Goal: Task Accomplishment & Management: Manage account settings

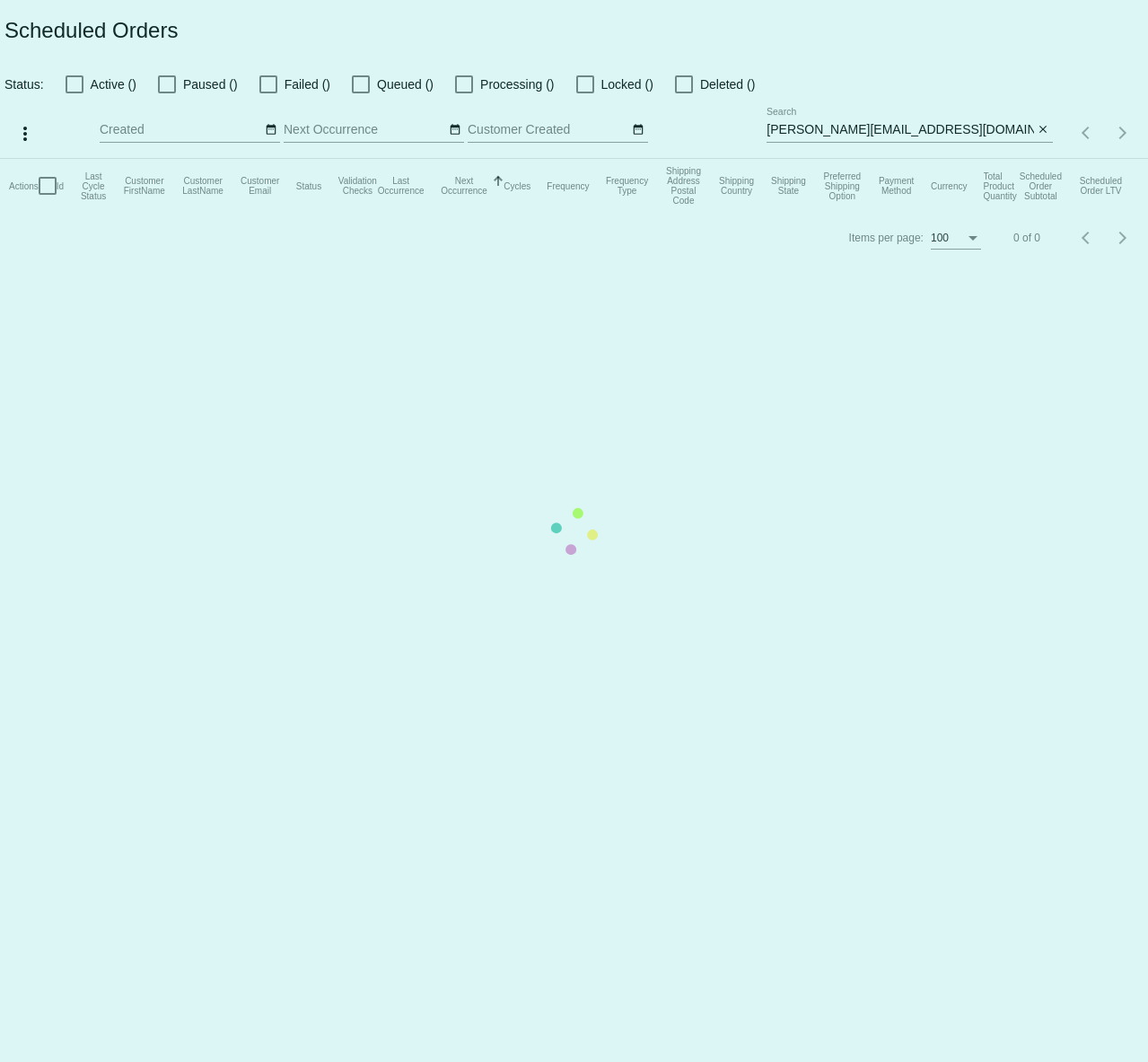
click at [878, 129] on app-dashboard-scheduled-orders "Scheduled Orders Status: Active () Paused () Failed () Queued () Processing () …" at bounding box center [574, 132] width 1148 height 263
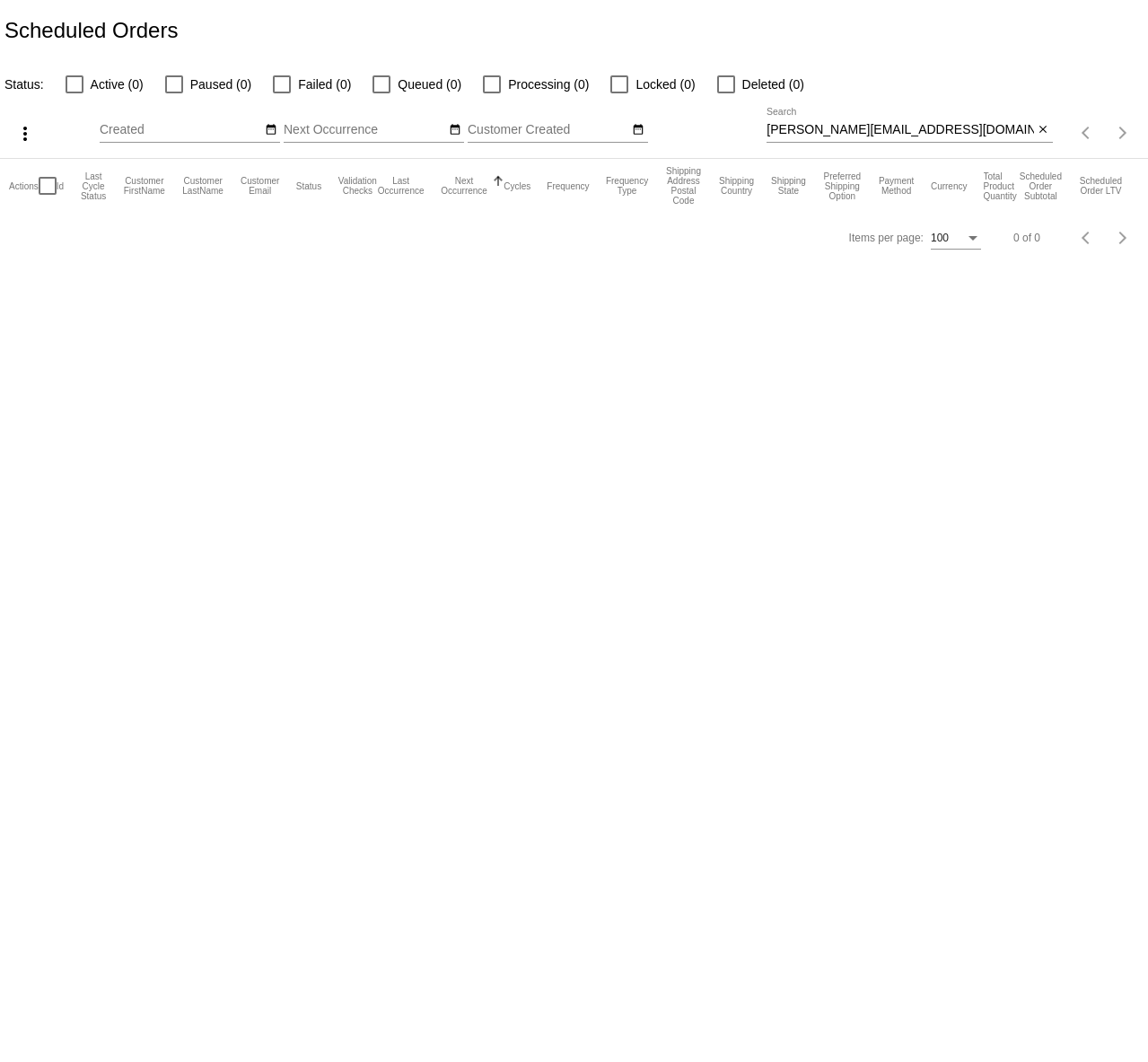
click at [878, 129] on input "olivia@loam.com" at bounding box center [900, 130] width 267 height 14
paste input "m.houck@mac"
type input "m.houck@mac.com"
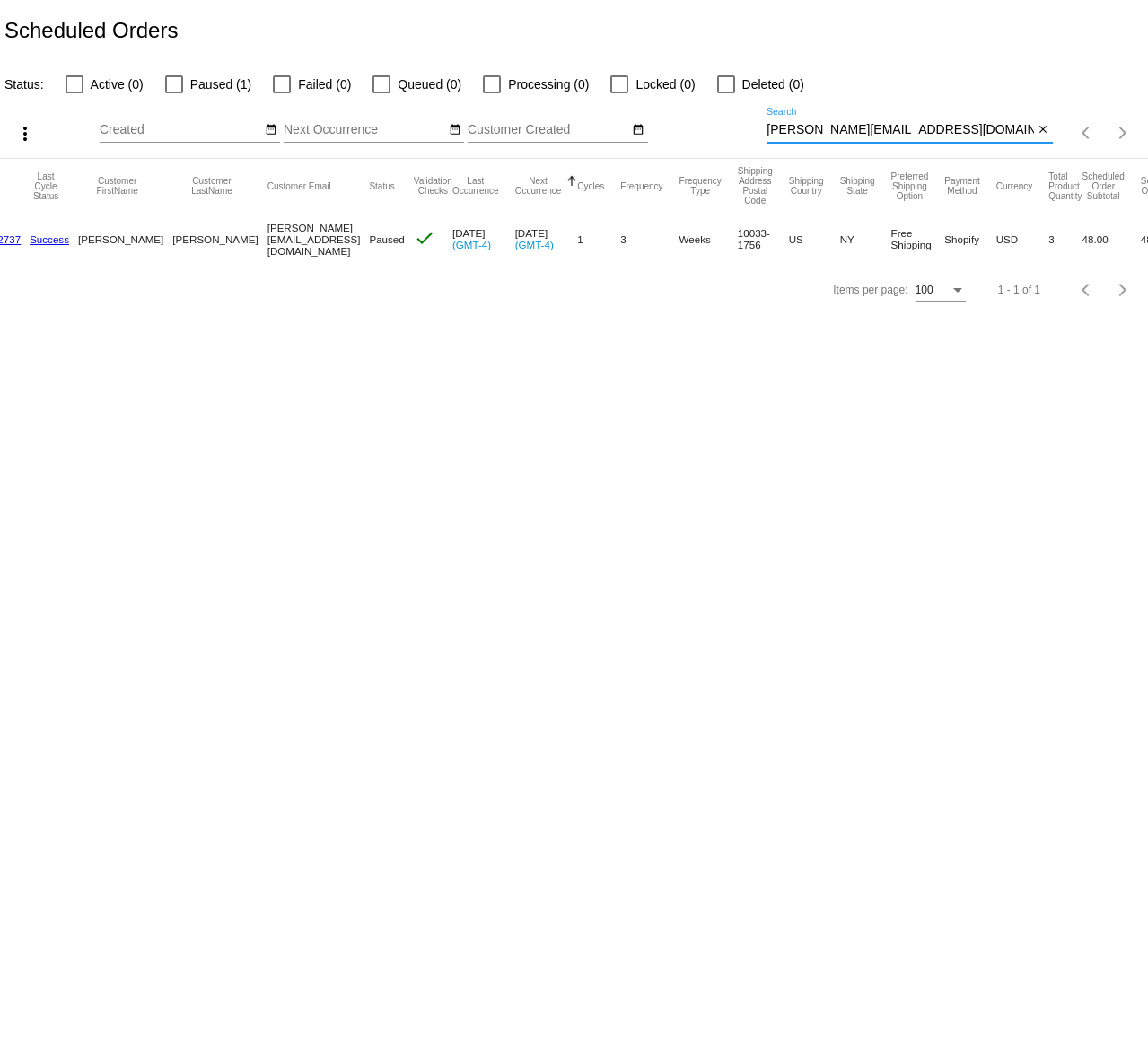
scroll to position [0, 95]
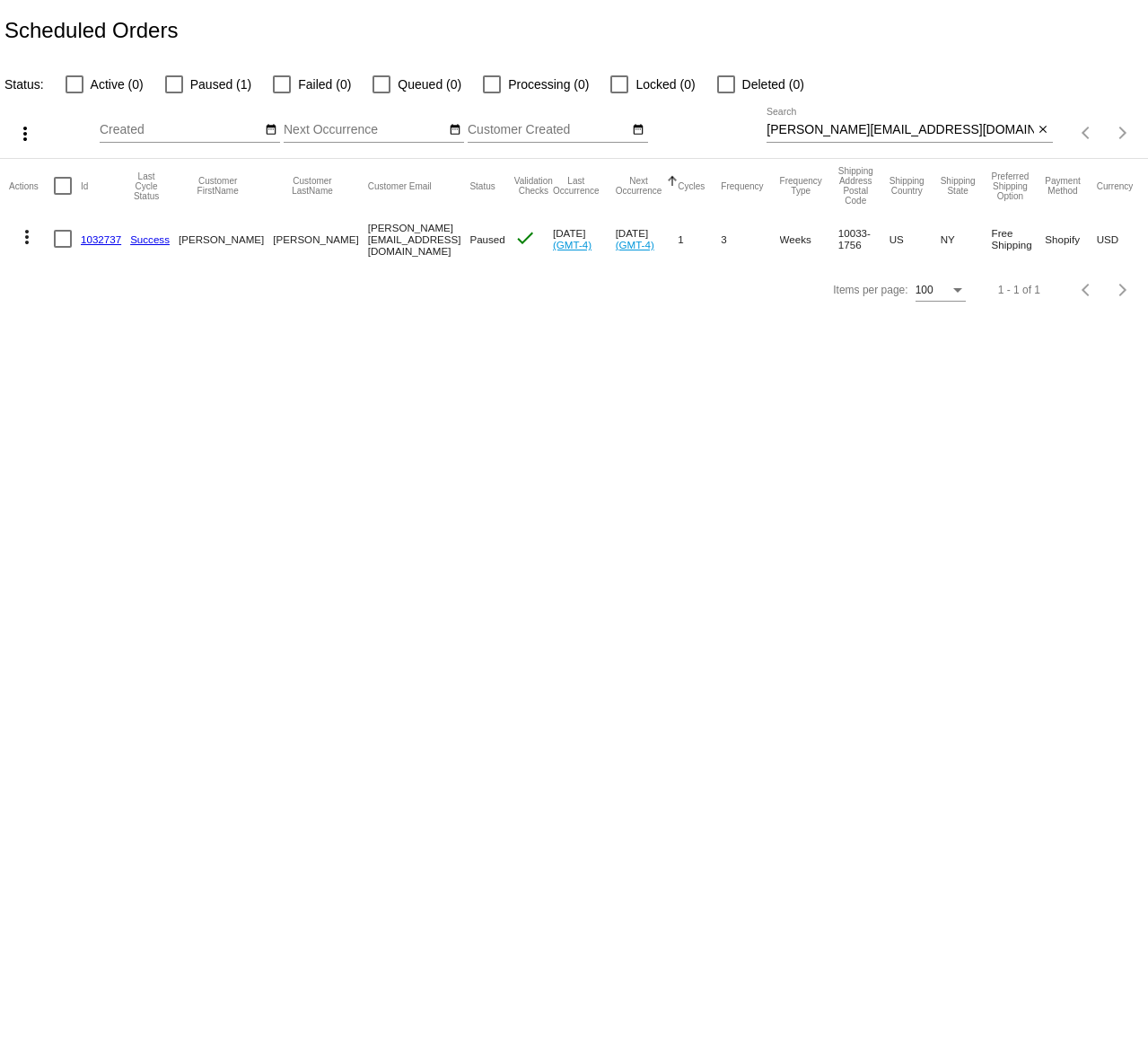
click at [99, 243] on link "1032737" at bounding box center [100, 239] width 41 height 11
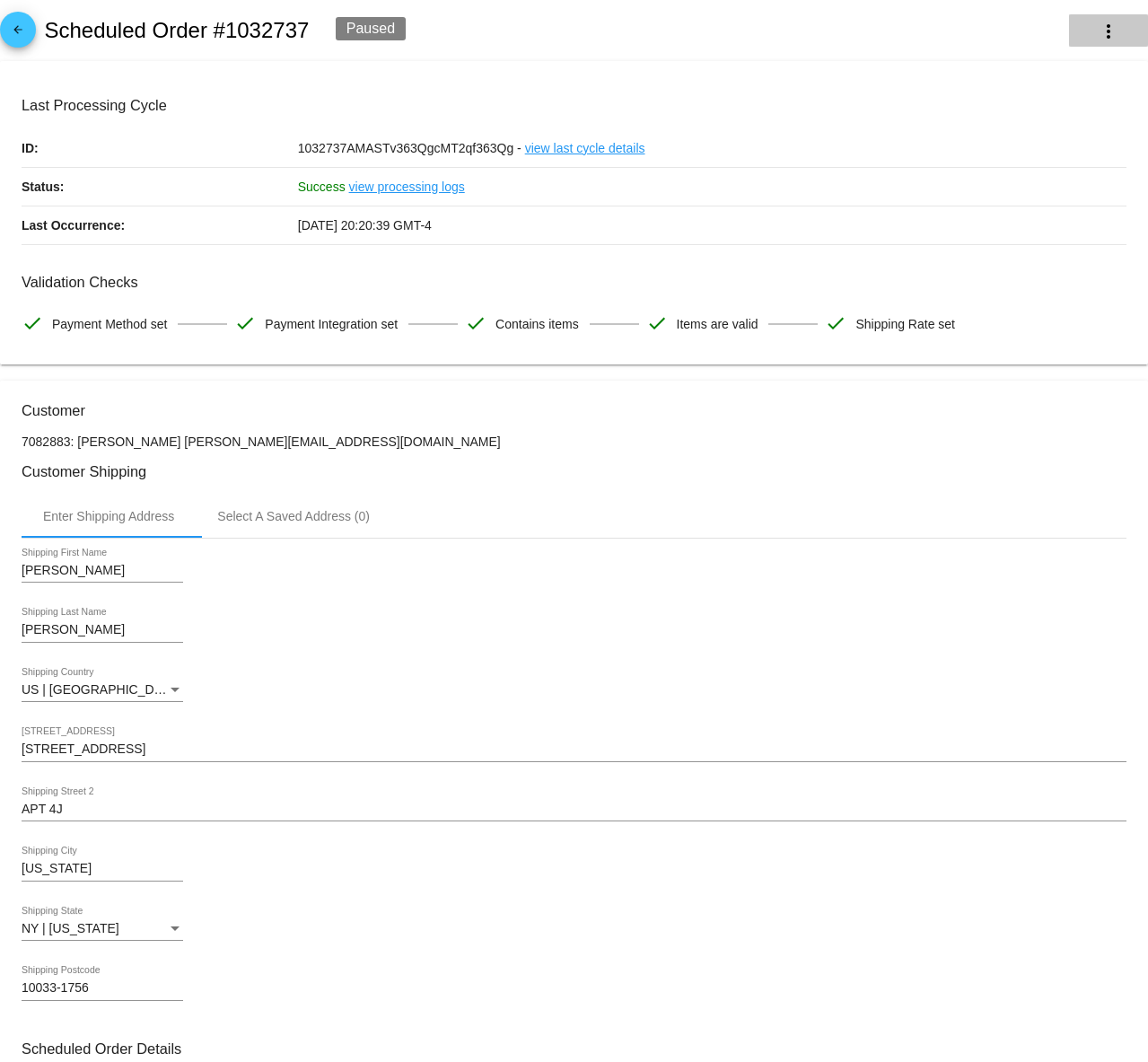
click at [1110, 36] on mat-icon "more_vert" at bounding box center [1108, 31] width 22 height 22
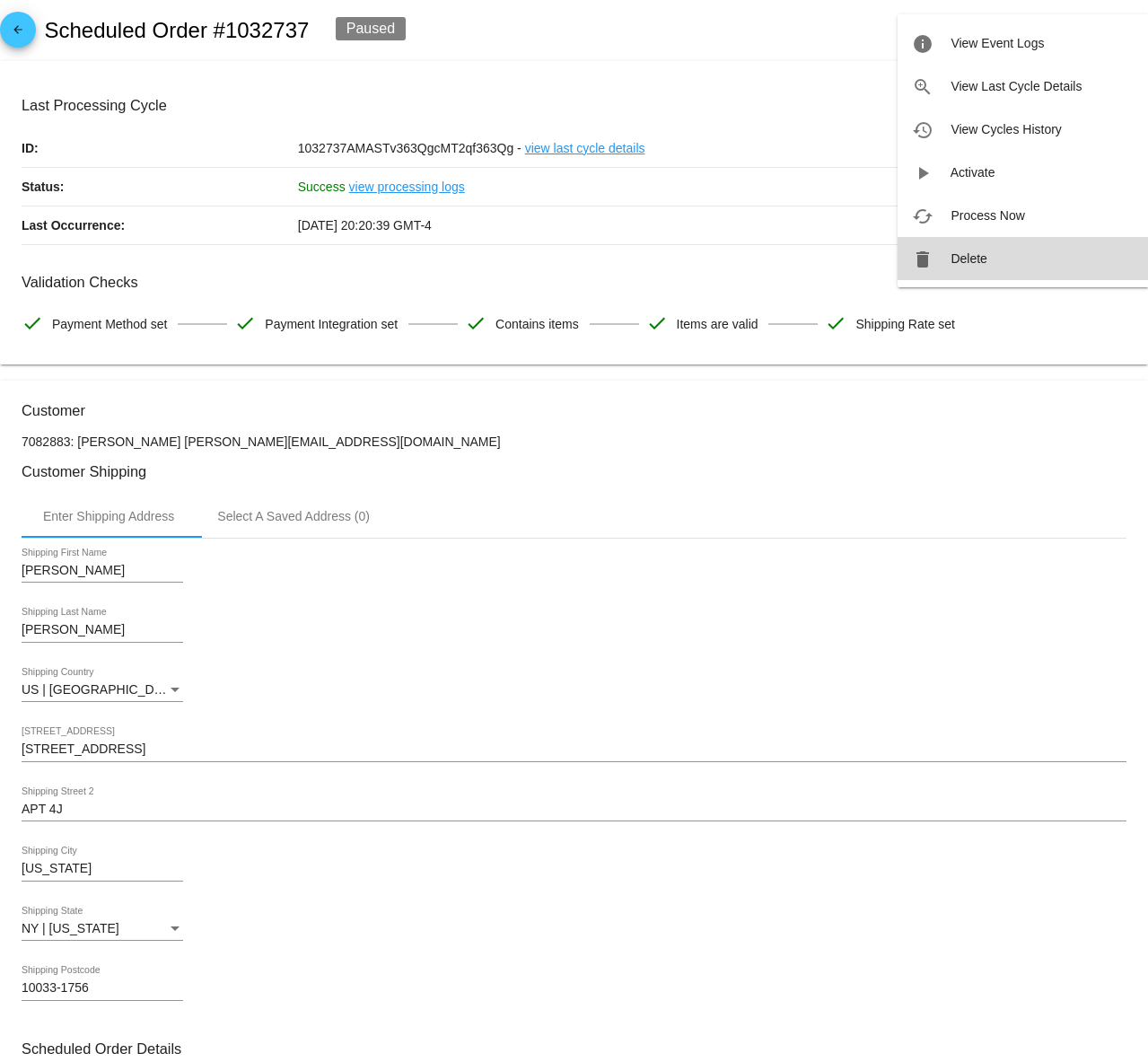
click at [964, 255] on span "Delete" at bounding box center [969, 258] width 36 height 14
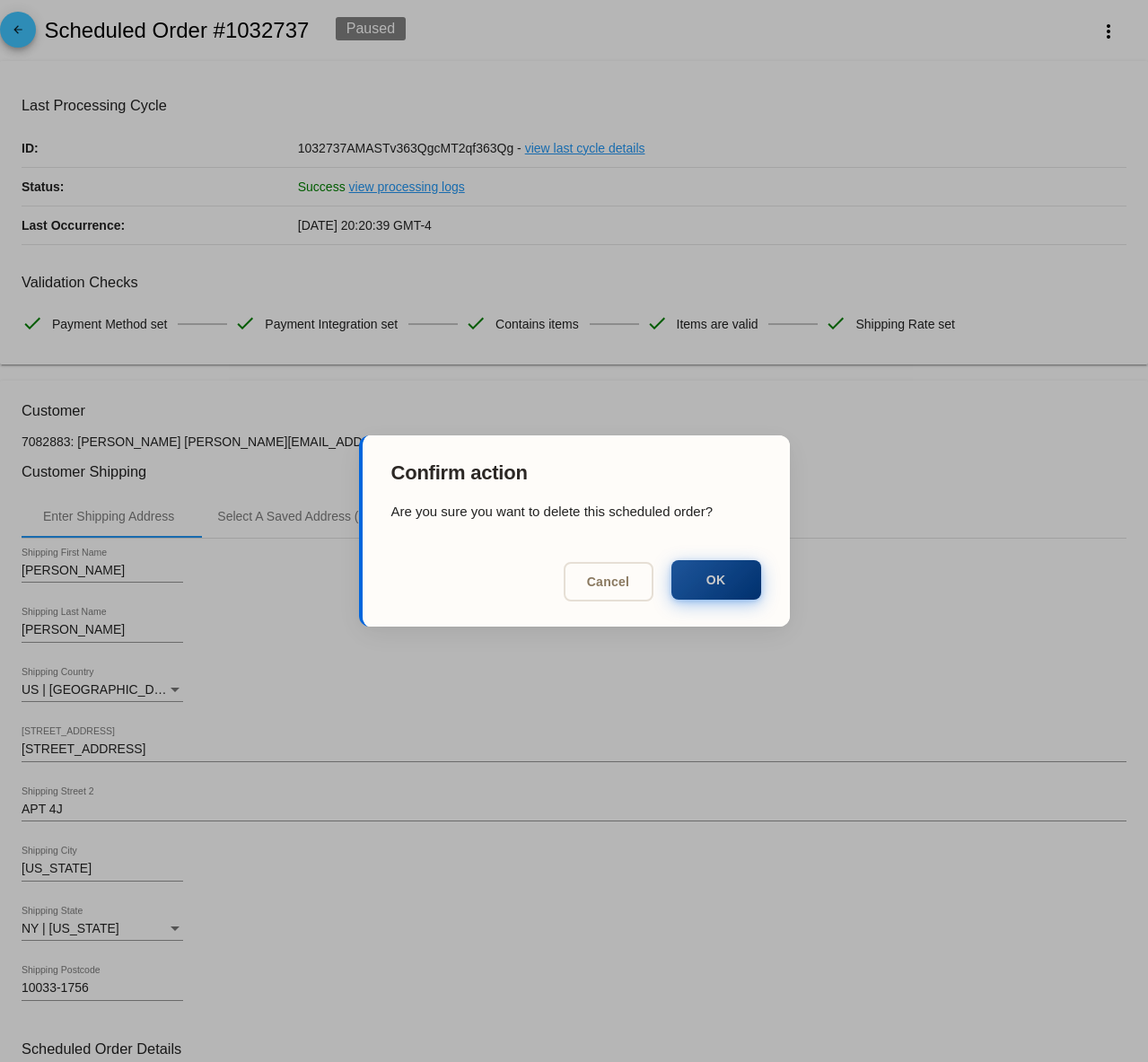
click at [700, 578] on button "OK" at bounding box center [716, 580] width 90 height 40
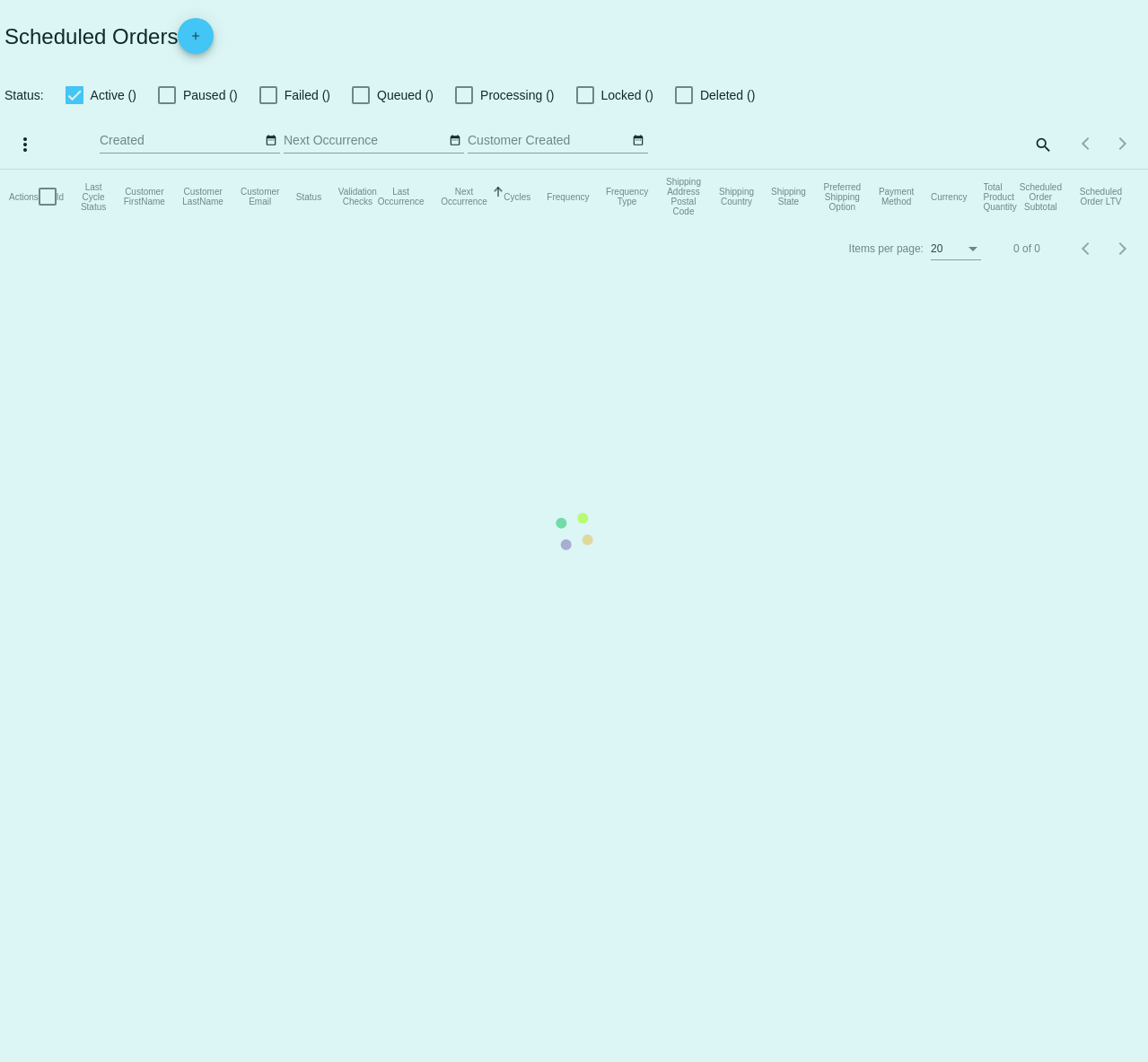
checkbox input "false"
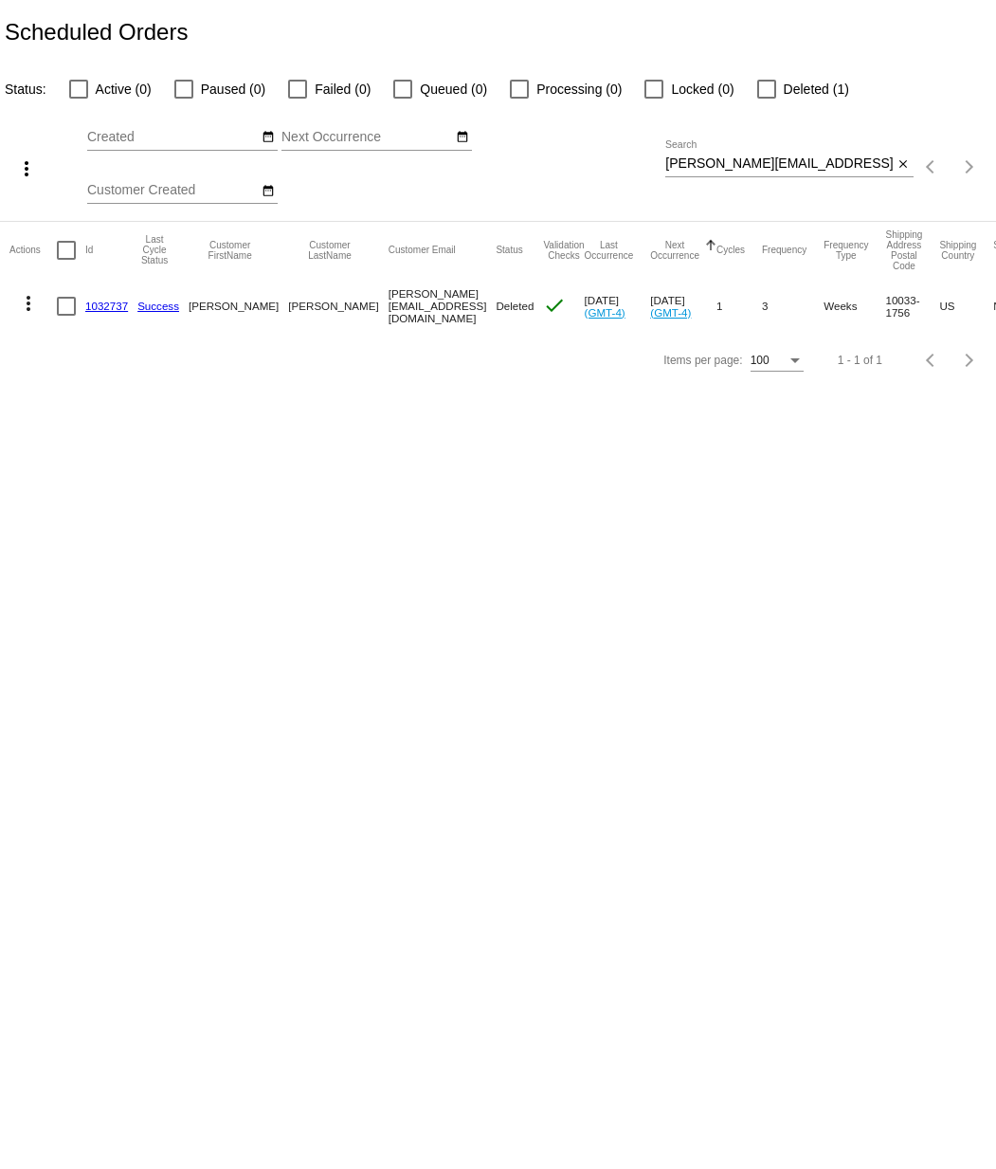
click at [797, 170] on input "m.houck@mac.com" at bounding box center [779, 163] width 228 height 15
paste input "arato.julian@gmail"
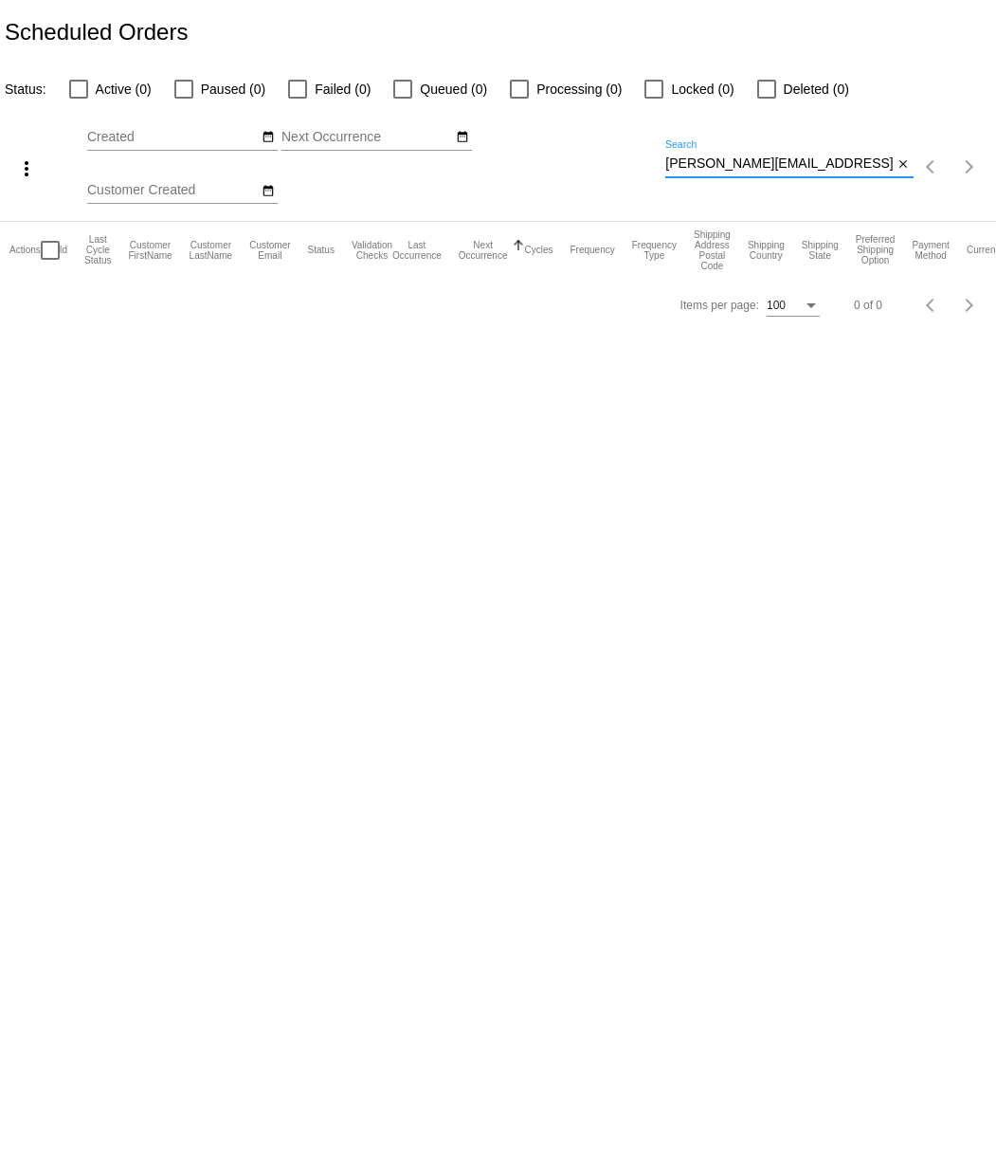
type input "arato.julian@gmail.com"
click at [664, 166] on div "Oct Jan Feb Mar Apr Su Mo" at bounding box center [376, 167] width 578 height 107
click at [670, 167] on input "arato.julian@gmail.com" at bounding box center [779, 163] width 228 height 15
click at [856, 164] on input "arato.julian@gmail.com" at bounding box center [779, 163] width 228 height 15
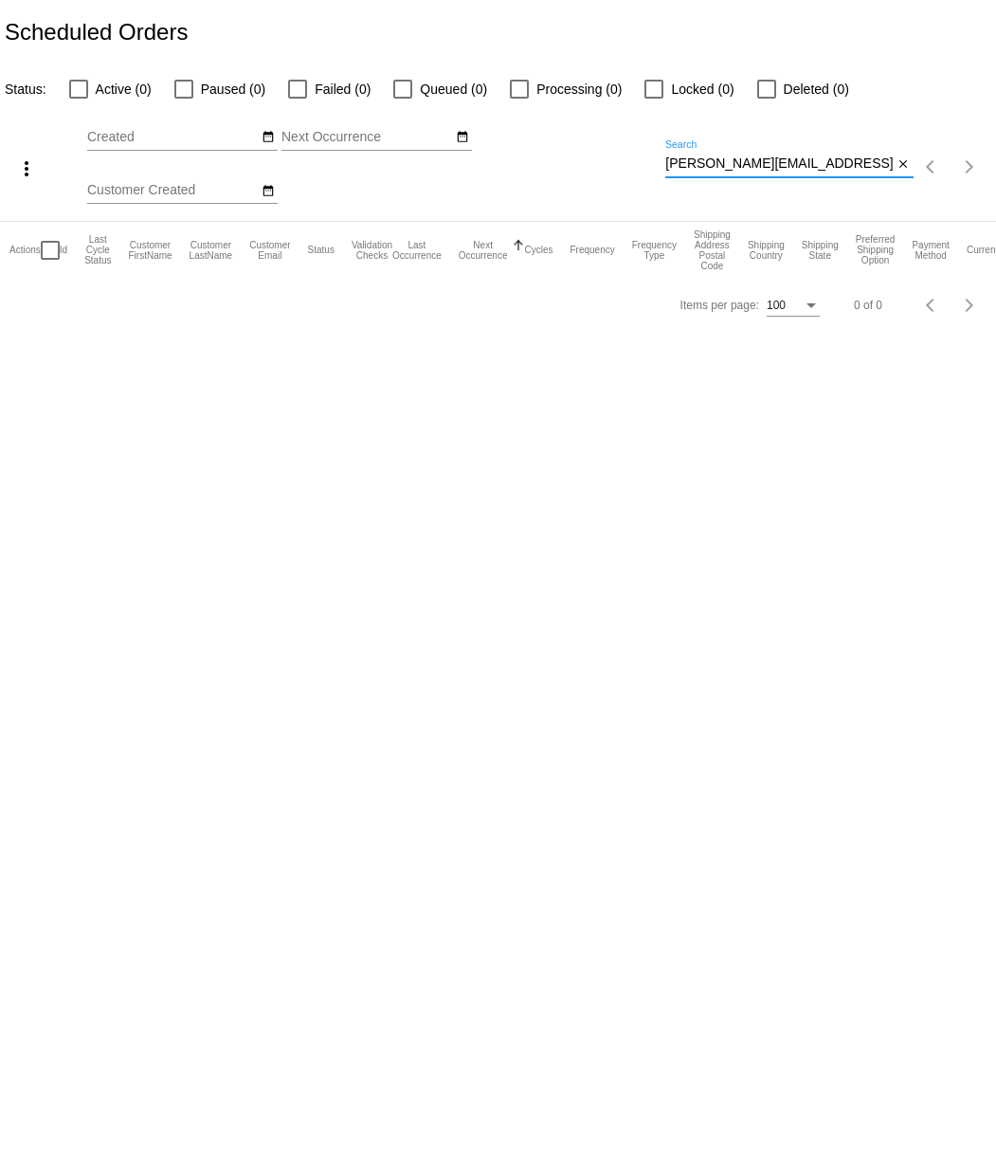
click at [856, 164] on input "arato.julian@gmail.com" at bounding box center [779, 163] width 228 height 15
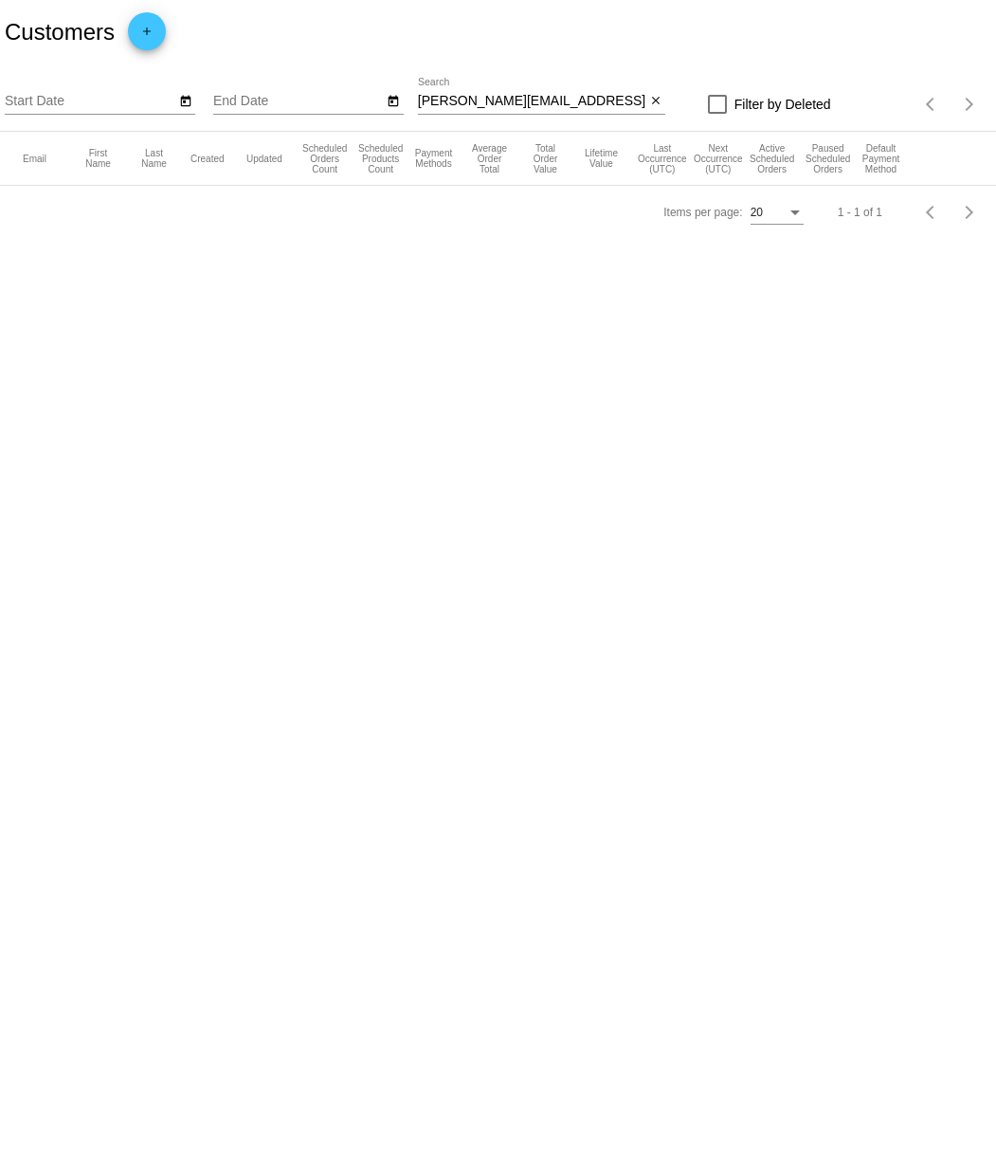
click at [451, 92] on div "gavin.kalavik@gmail.com Search" at bounding box center [532, 96] width 228 height 37
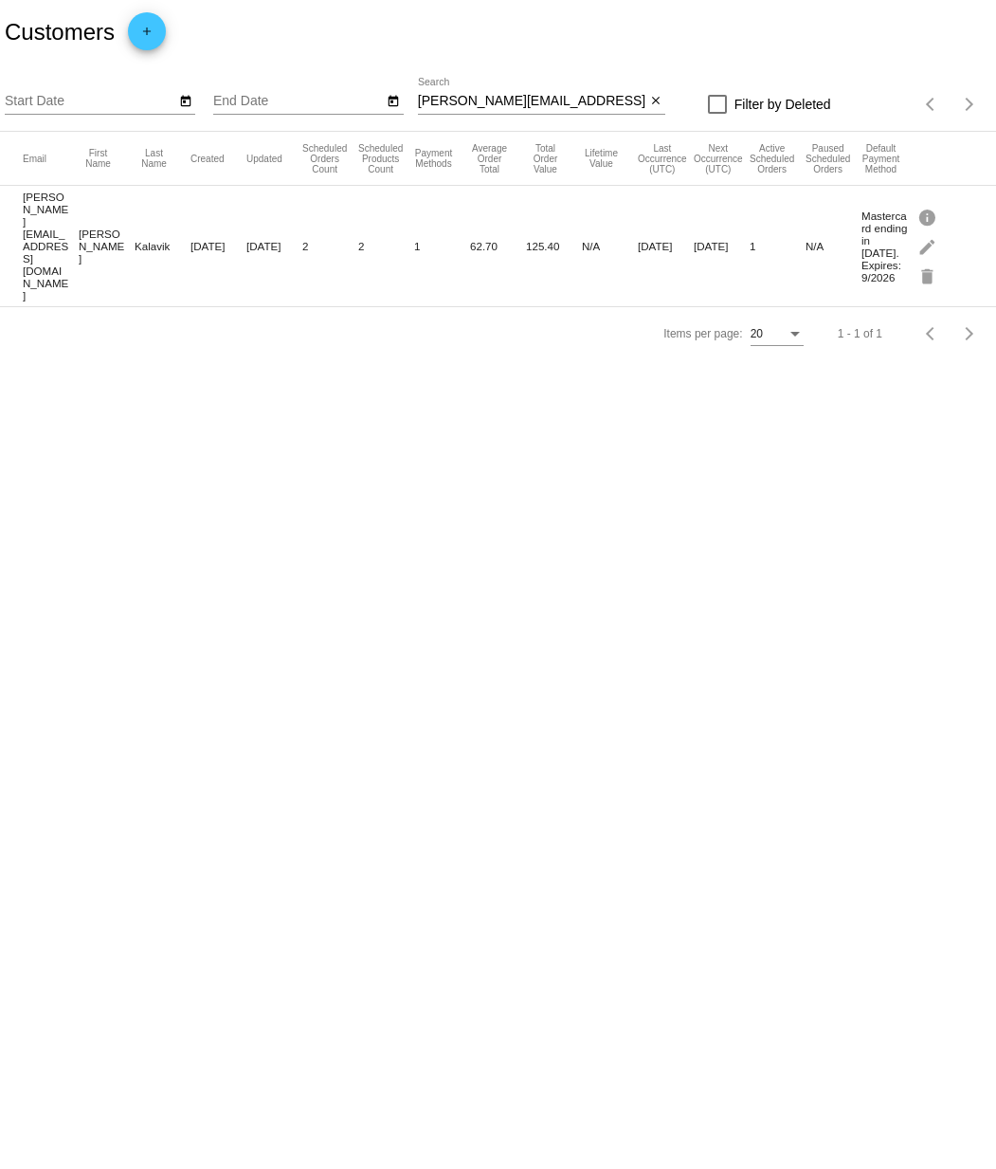
click at [451, 92] on div "gavin.kalavik@gmail.com Search" at bounding box center [532, 96] width 228 height 37
paste input "arato.julian@gmail.com"
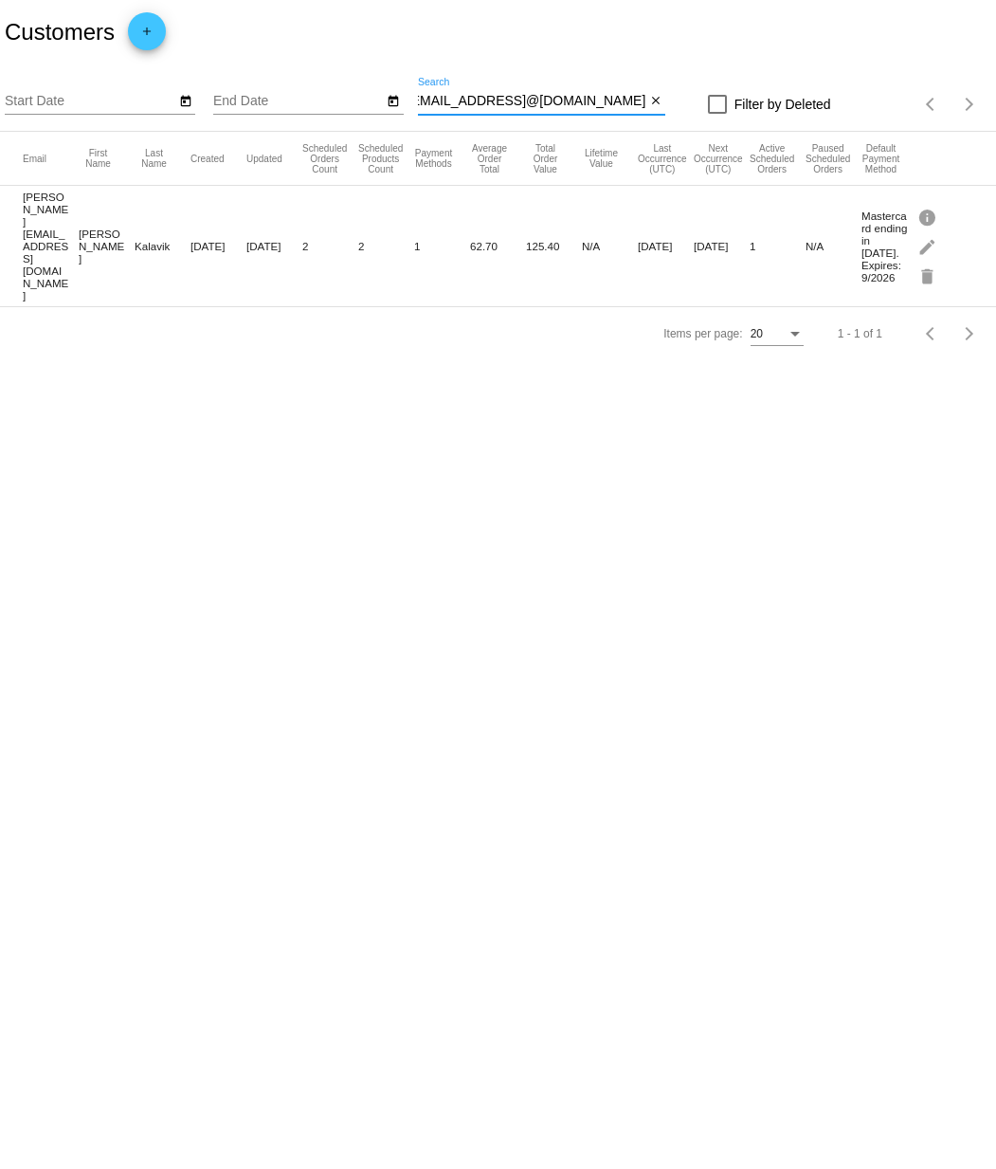
type input "gavin.kalavik@gmail.comarato.julian@gmail.com"
click at [451, 92] on div "gavin.kalavik@gmail.comarato.julian@gmail.com Search" at bounding box center [532, 96] width 228 height 37
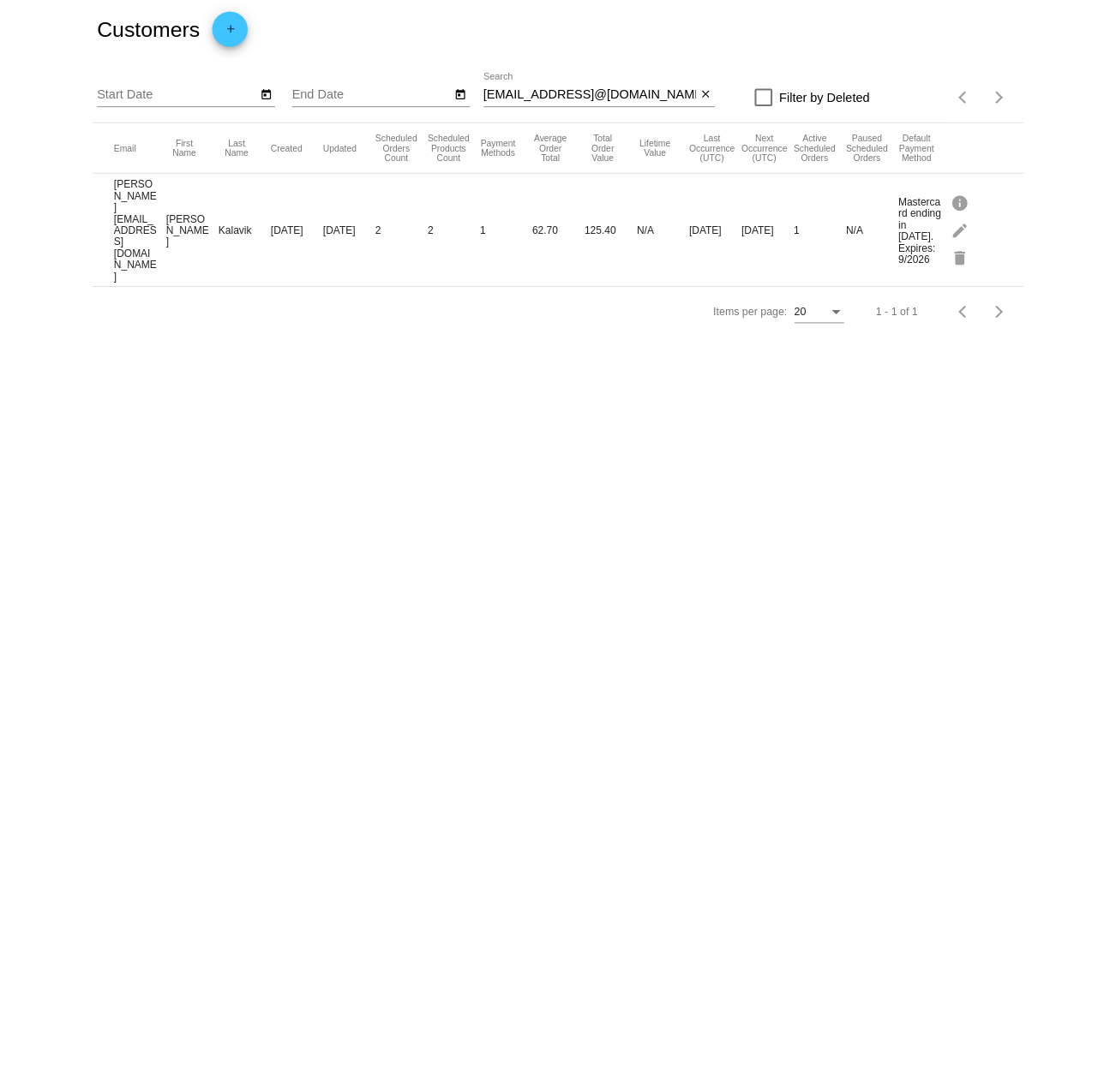
scroll to position [0, 0]
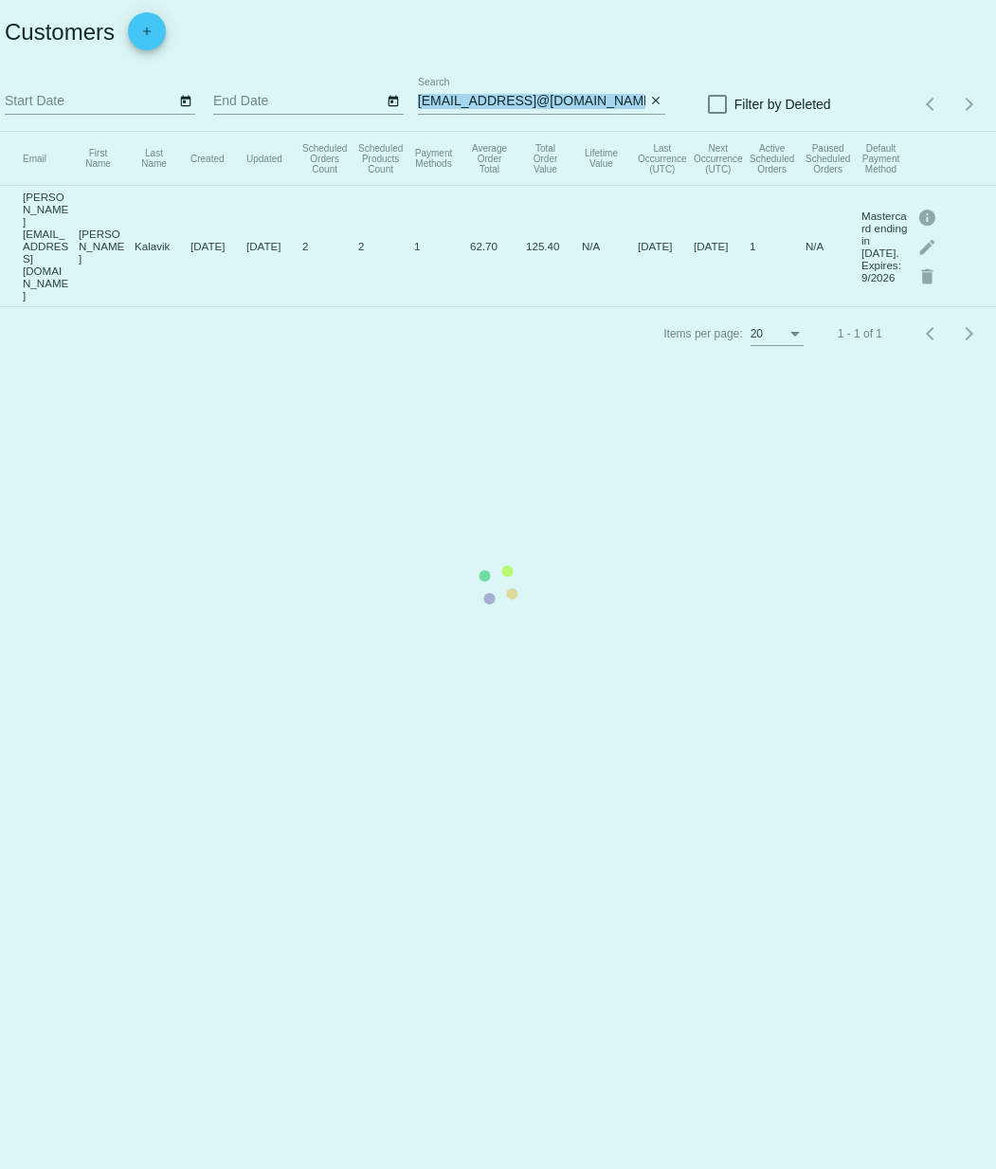
click at [451, 92] on app-dashboard-customers "Customers add Start Date End Date gavin.kalavik@gmail.comarato.julian@gmail.com…" at bounding box center [498, 180] width 996 height 360
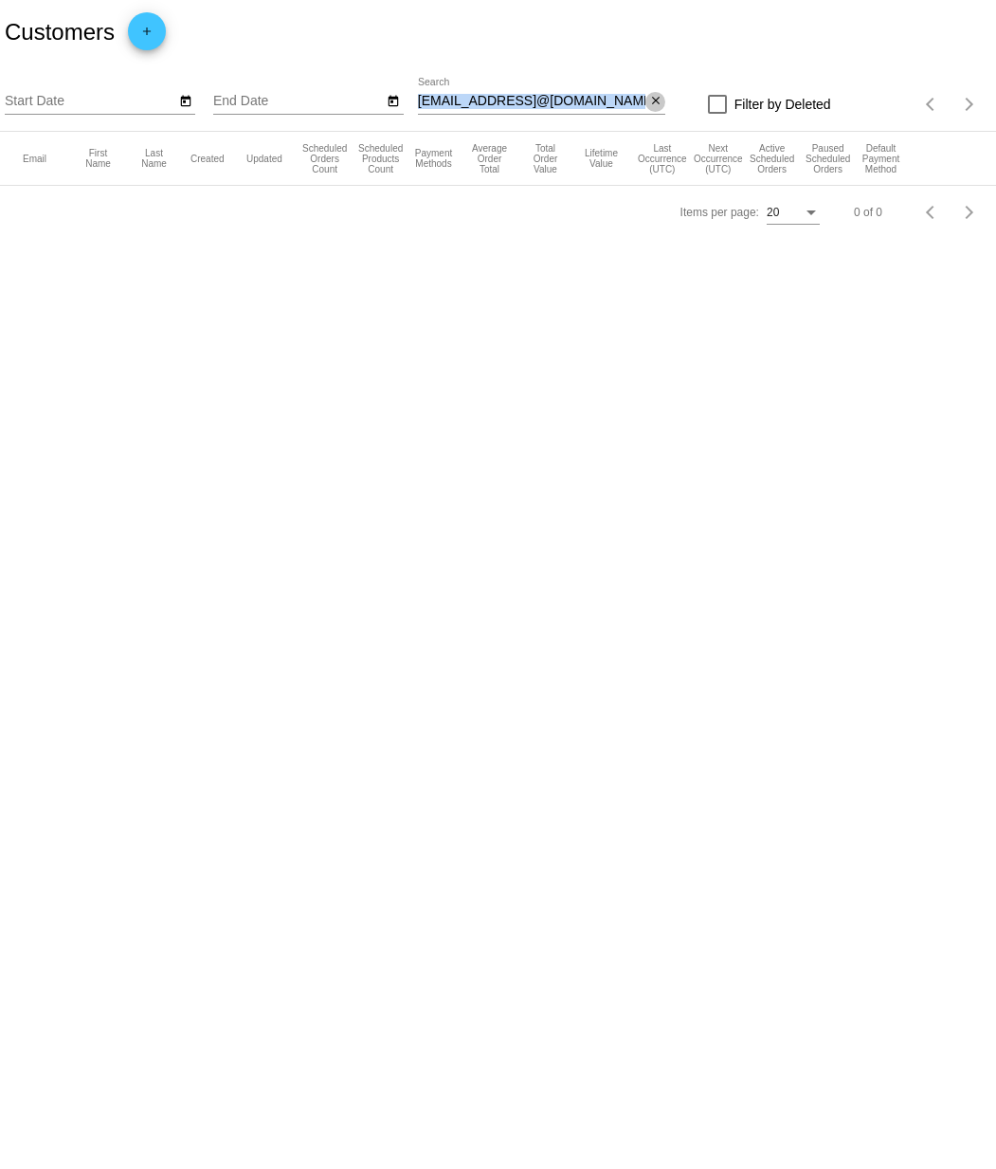
click at [653, 102] on mat-icon "close" at bounding box center [655, 101] width 13 height 15
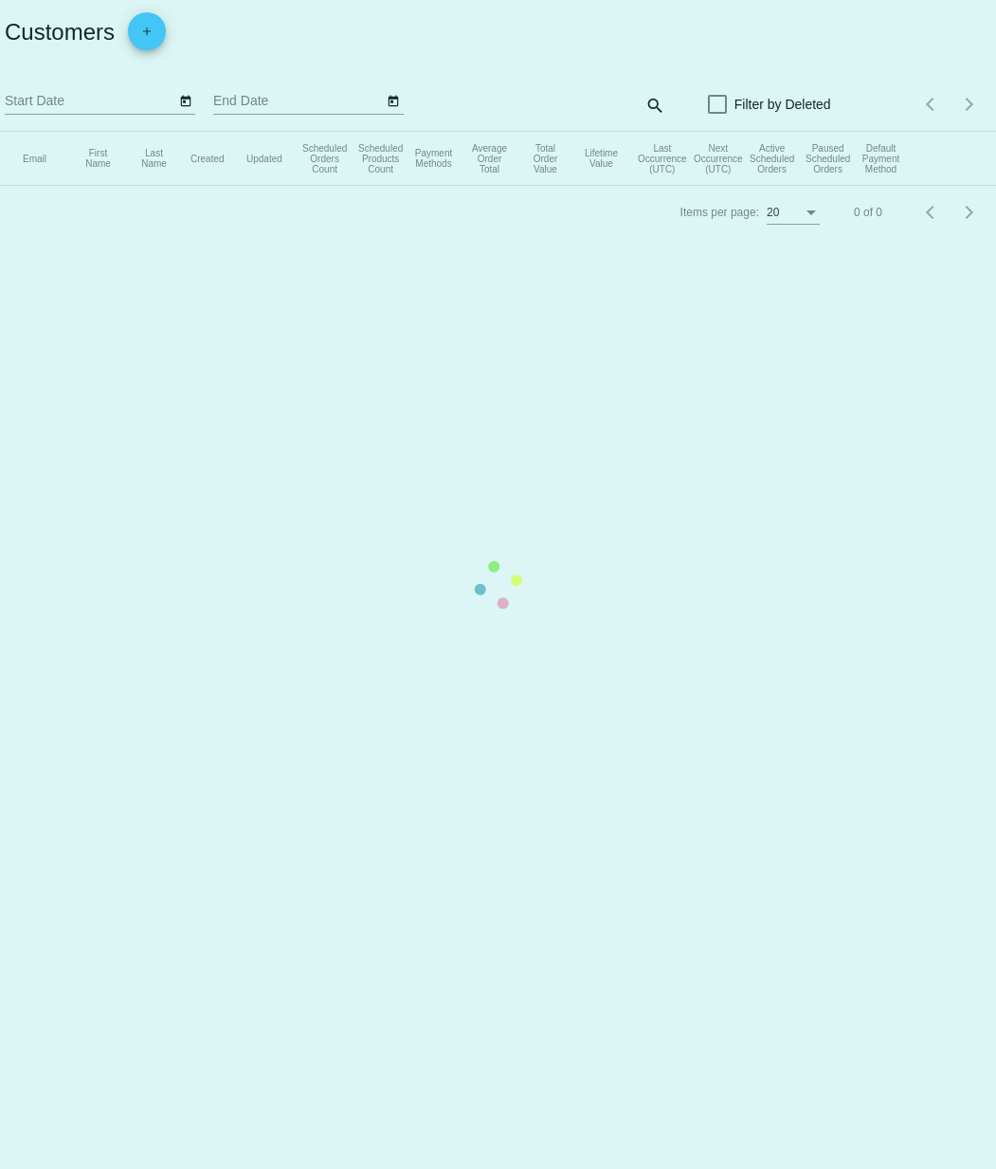
click at [649, 107] on app-dashboard-customers "Customers add Start Date End Date search Filter by Deleted Items per page: 20 0…" at bounding box center [498, 119] width 996 height 239
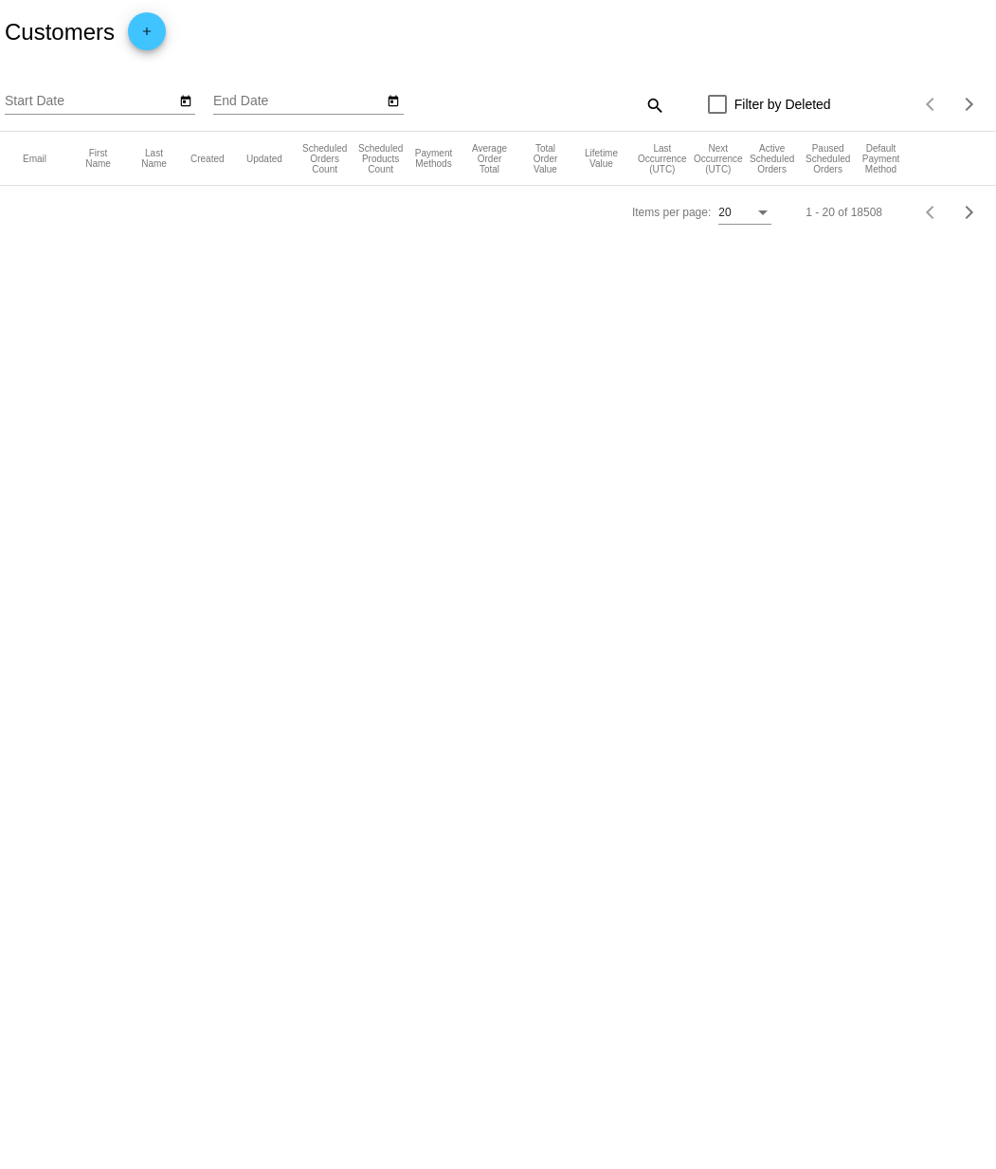
click at [656, 107] on mat-icon "search" at bounding box center [654, 104] width 23 height 29
click at [596, 107] on input "Search" at bounding box center [542, 101] width 248 height 15
paste input "arato.julian@gmail.com"
click at [586, 105] on input "arato.julian@gmail.com" at bounding box center [532, 101] width 228 height 15
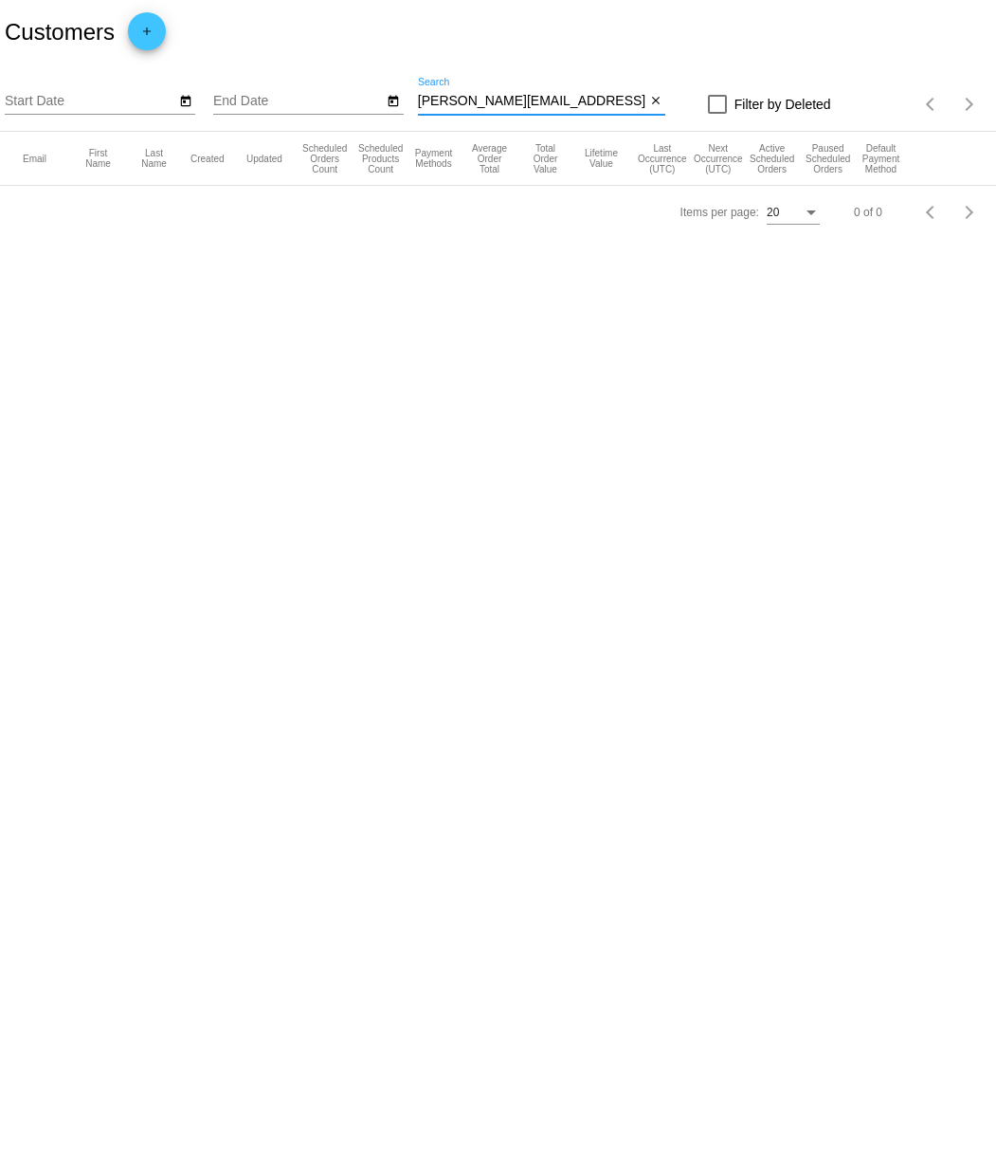
click at [586, 105] on input "arato.julian@gmail.com" at bounding box center [532, 101] width 228 height 15
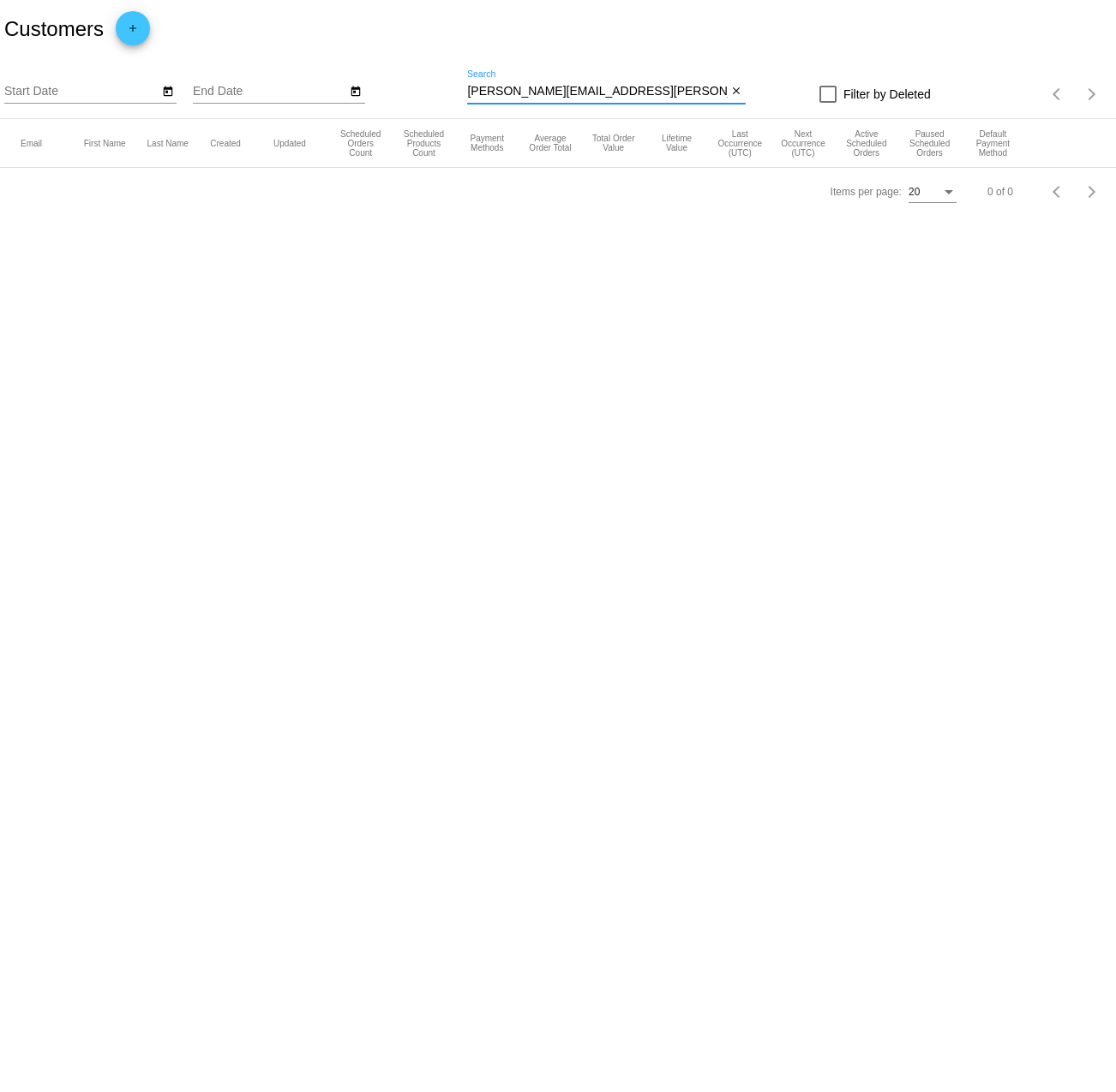
type input "arato.julian@gmail.com"
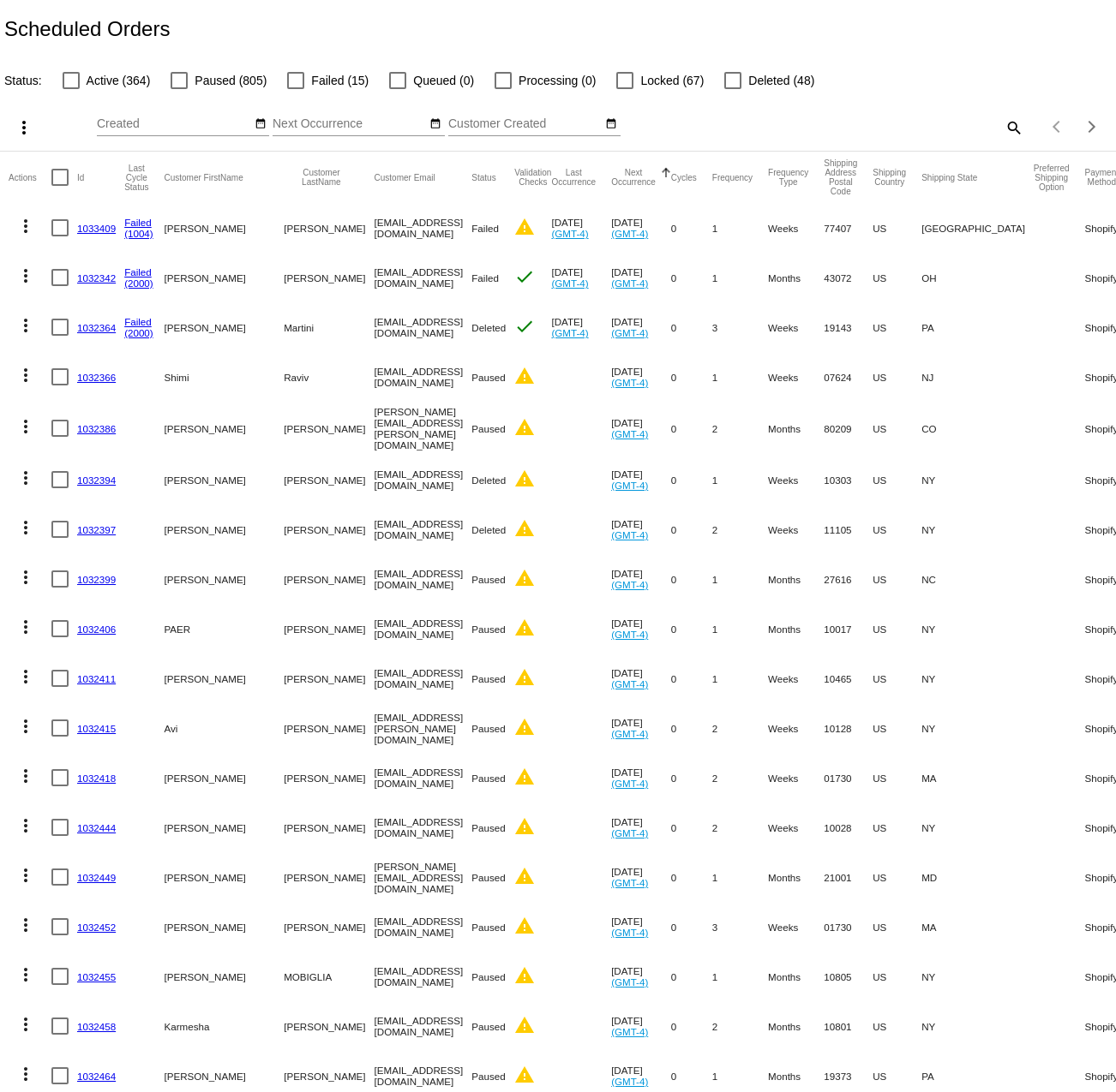
click at [1012, 118] on mat-icon "search" at bounding box center [1013, 127] width 21 height 26
click at [929, 126] on input "Search" at bounding box center [884, 124] width 278 height 14
paste input "[PERSON_NAME][EMAIL_ADDRESS][PERSON_NAME][DOMAIN_NAME]"
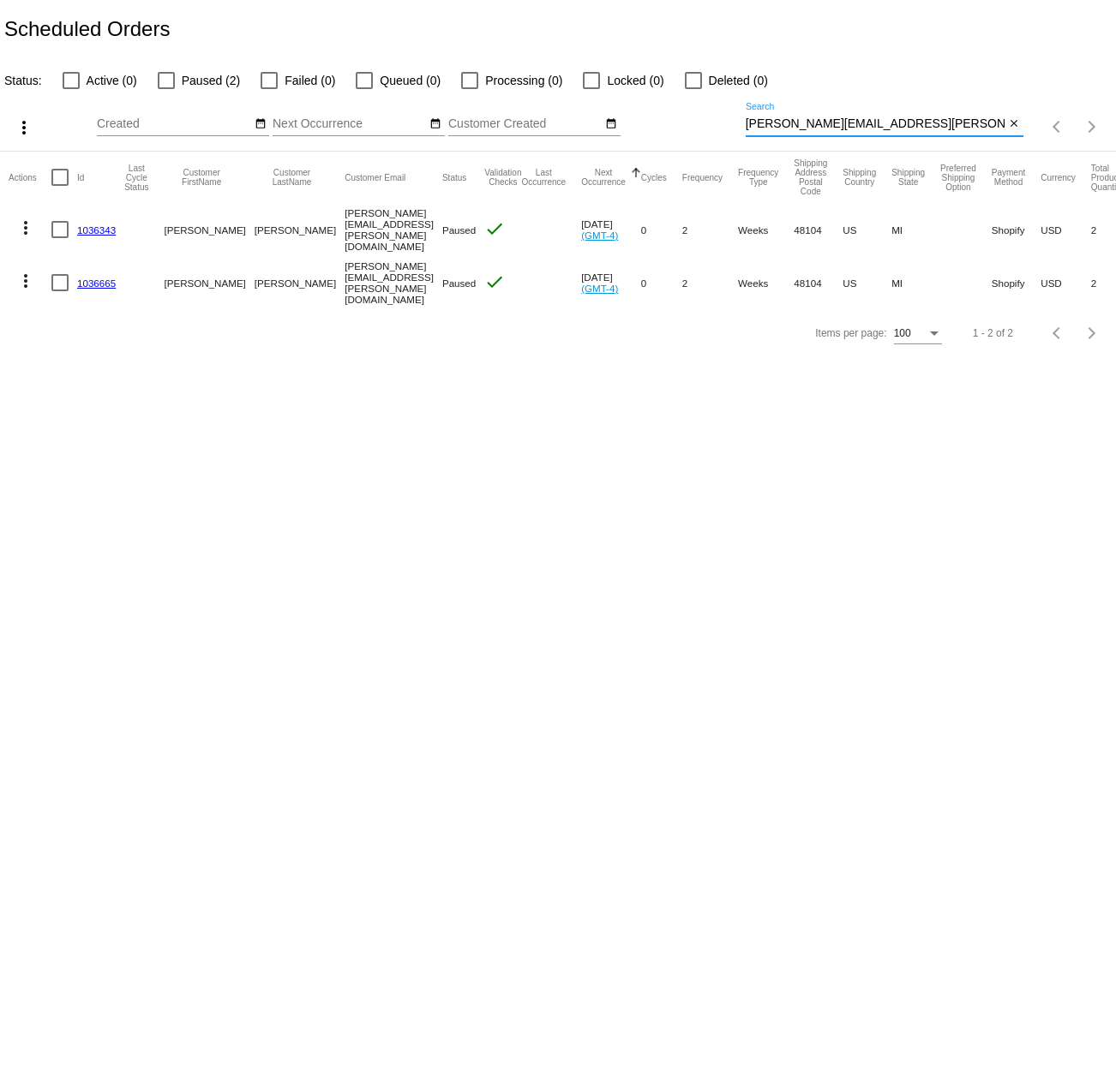
type input "[PERSON_NAME][EMAIL_ADDRESS][PERSON_NAME][DOMAIN_NAME]"
click at [102, 278] on link "1036665" at bounding box center [96, 283] width 39 height 11
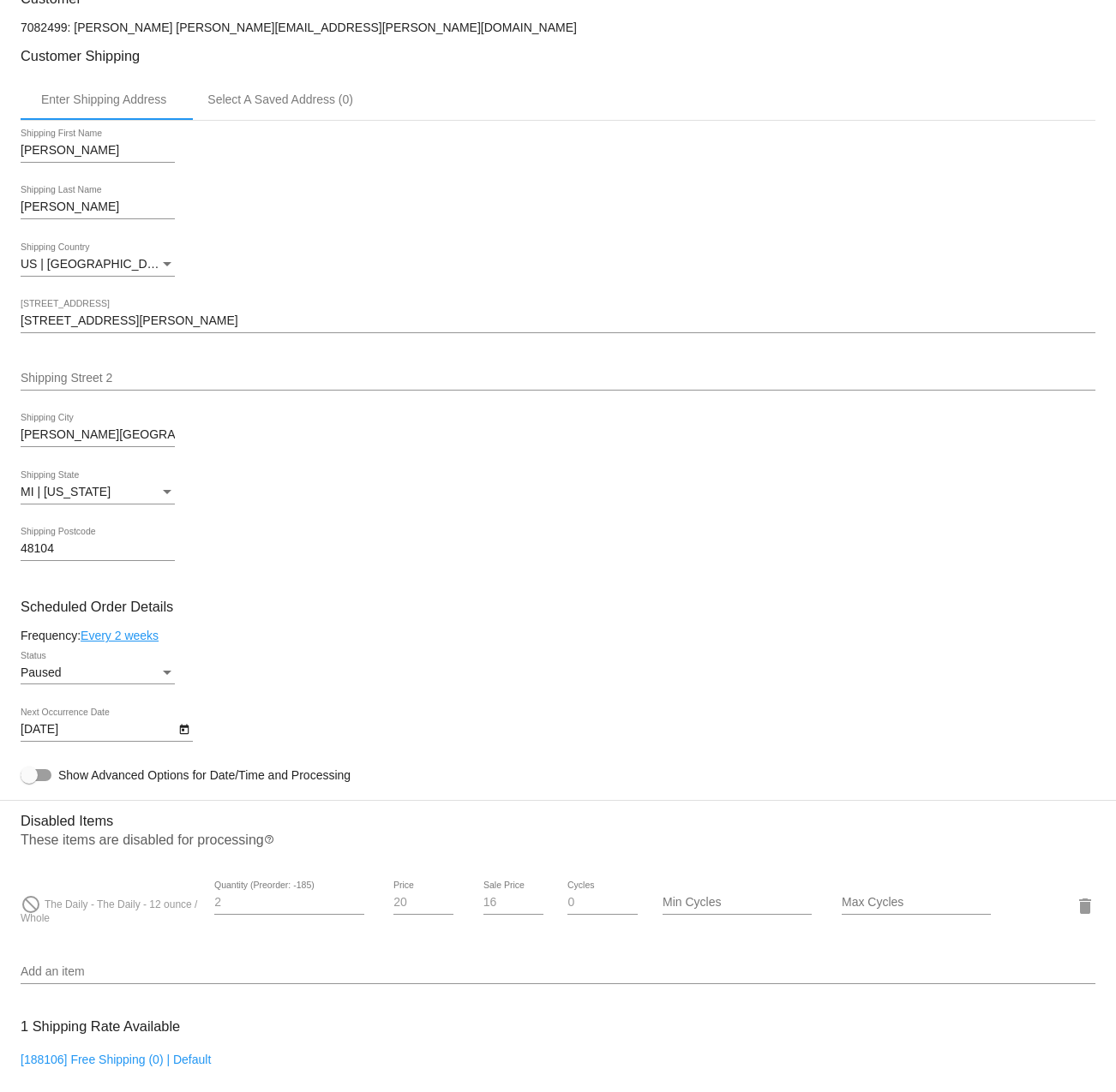
scroll to position [253, 0]
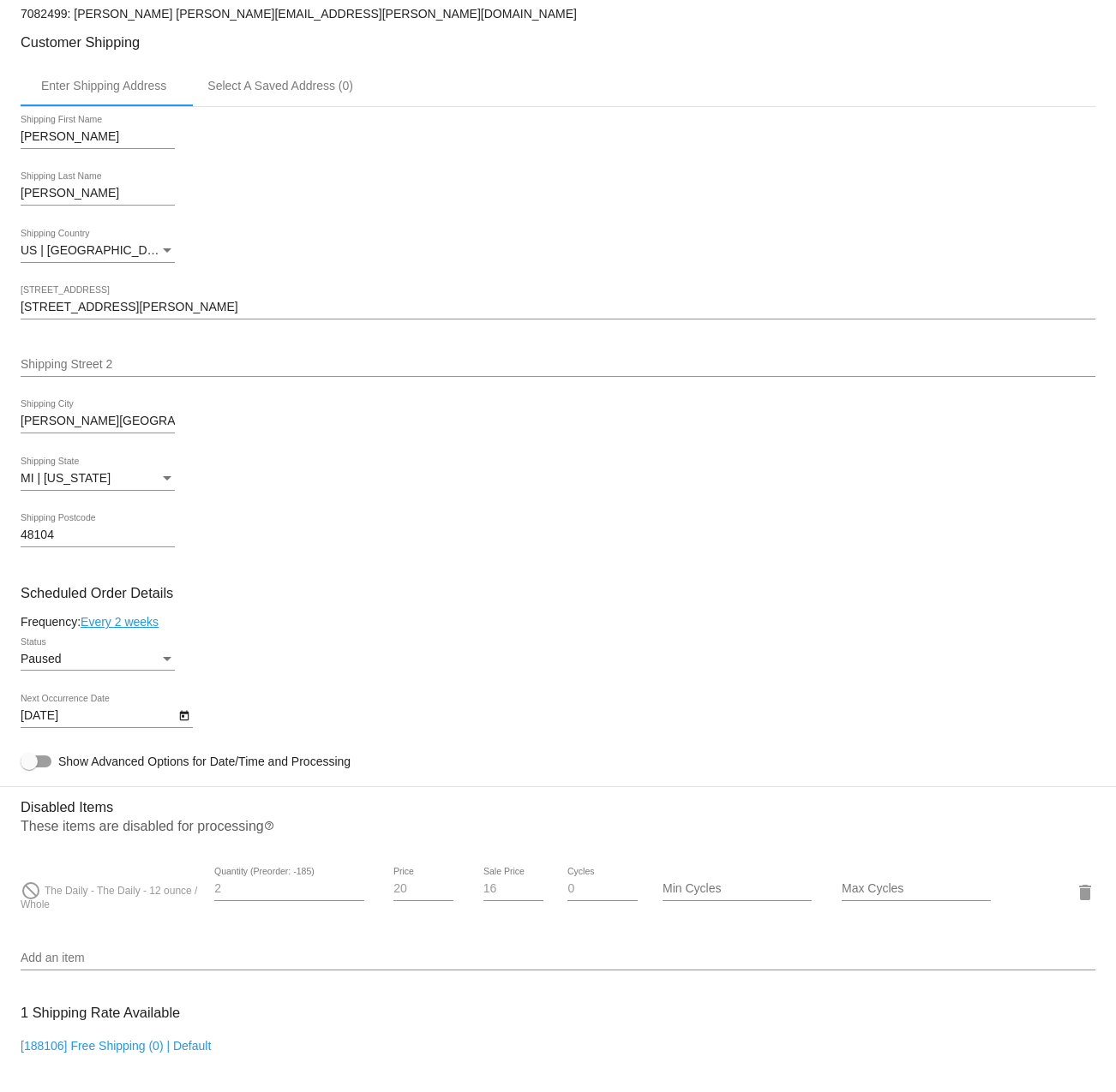
click at [164, 664] on div "Status" at bounding box center [166, 659] width 15 height 14
click at [147, 634] on span "Active" at bounding box center [98, 634] width 155 height 36
click at [176, 722] on button "Open calendar" at bounding box center [184, 715] width 18 height 18
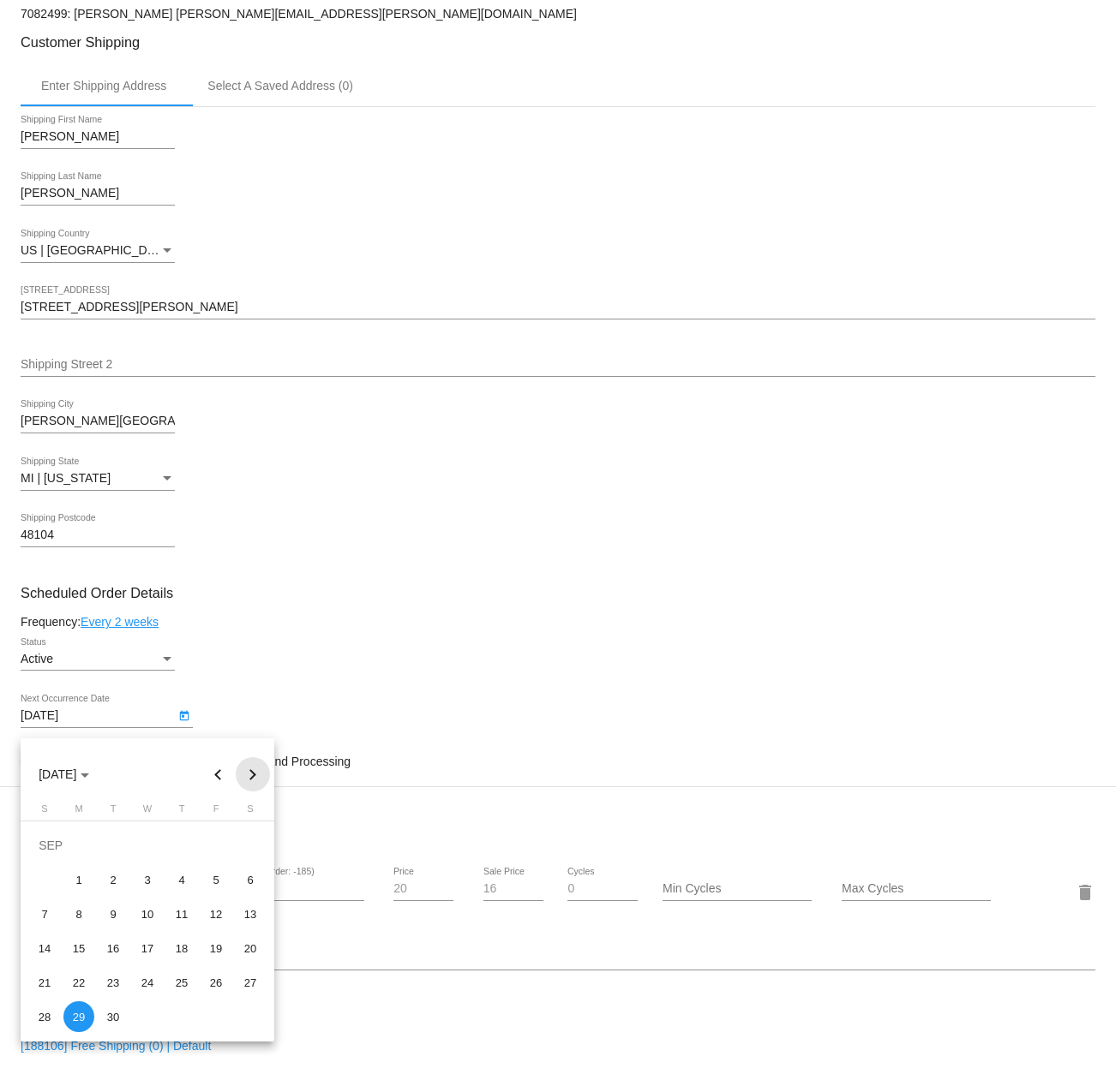
click at [255, 767] on button "Next month" at bounding box center [253, 775] width 34 height 34
click at [146, 916] on div "15" at bounding box center [147, 914] width 31 height 31
type input "[DATE]"
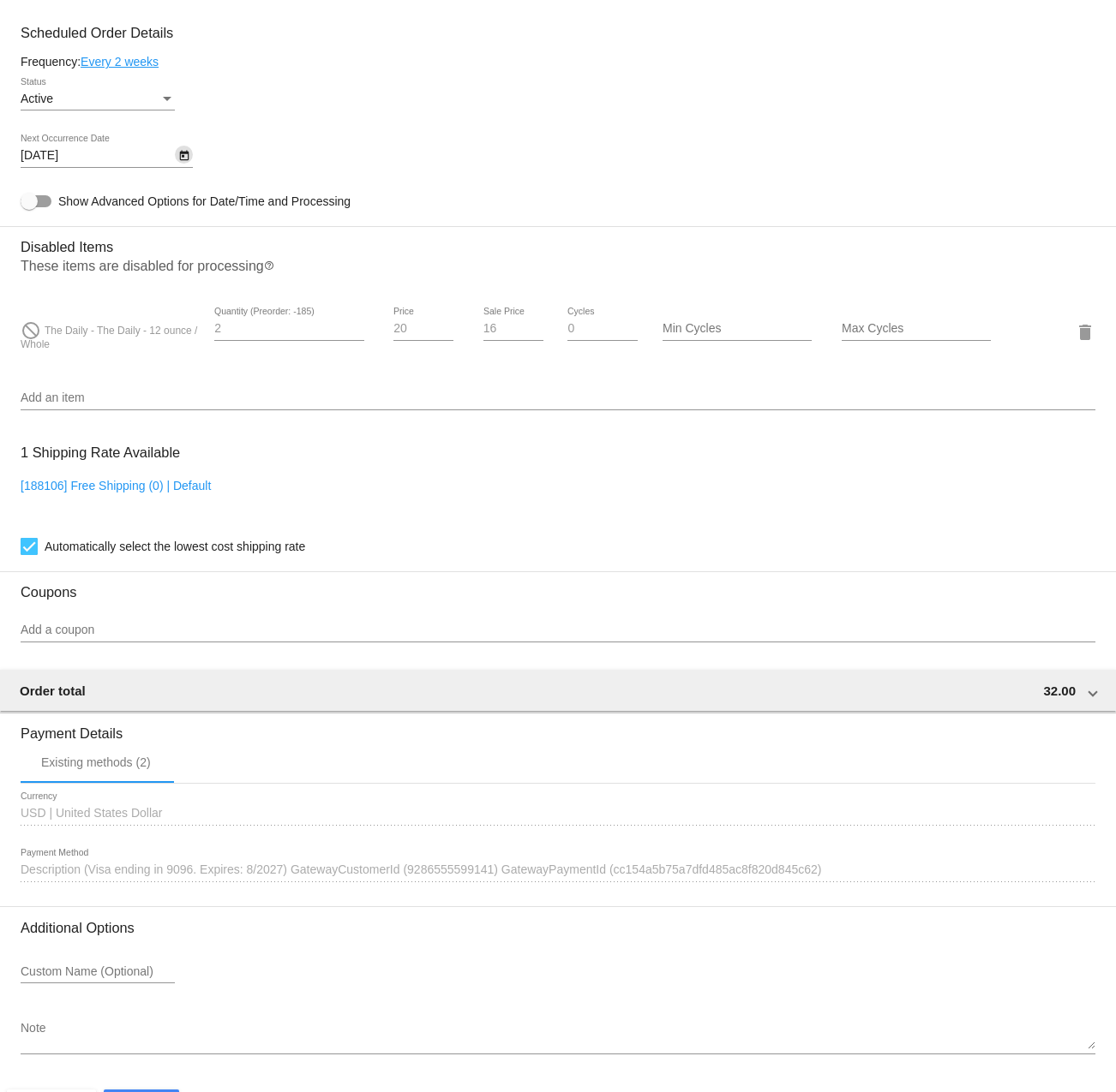
scroll to position [886, 0]
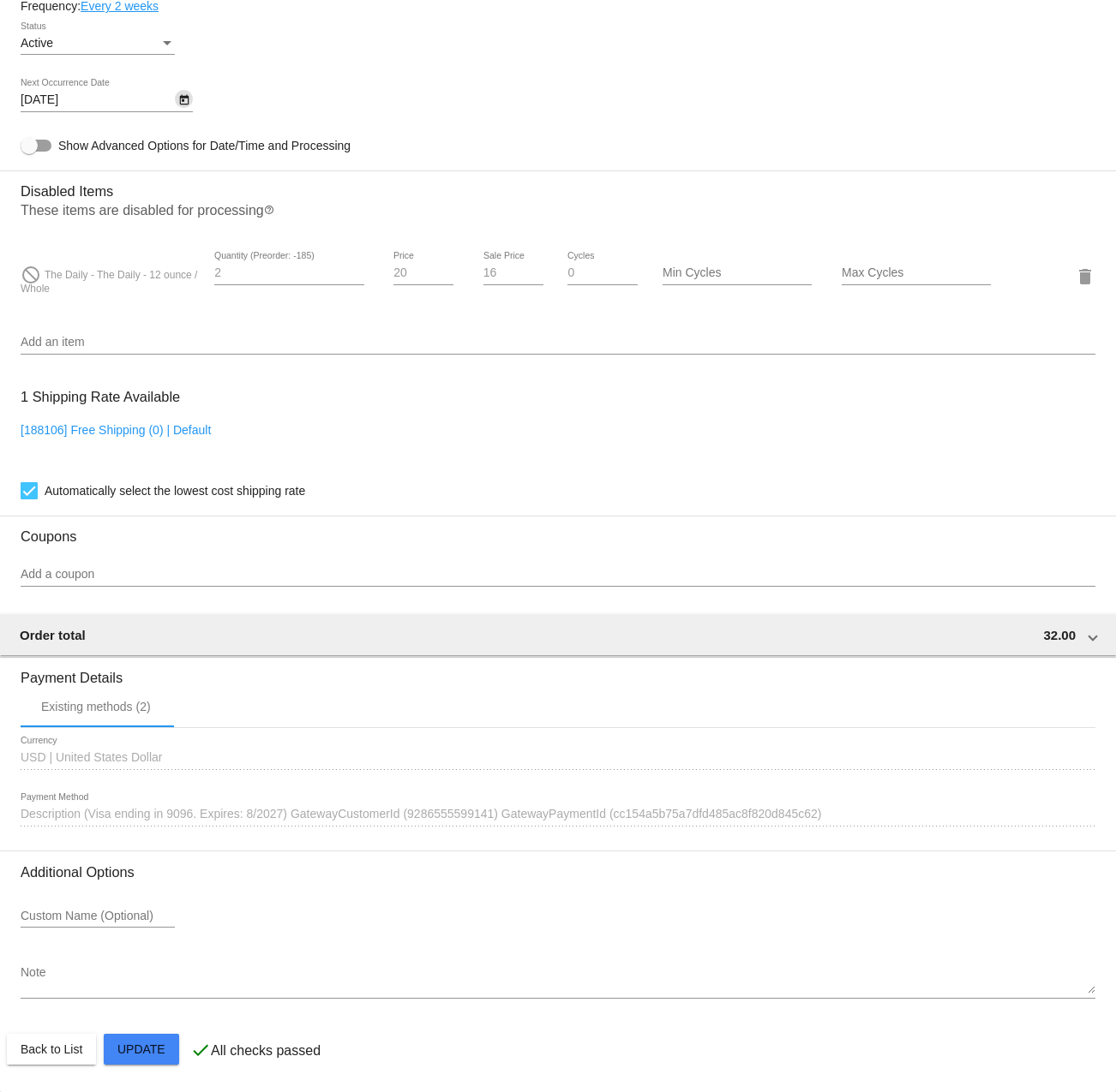
click at [133, 1047] on mat-card "Customer 7082499: [PERSON_NAME] [PERSON_NAME][EMAIL_ADDRESS][PERSON_NAME][DOMAI…" at bounding box center [558, 216] width 1116 height 1753
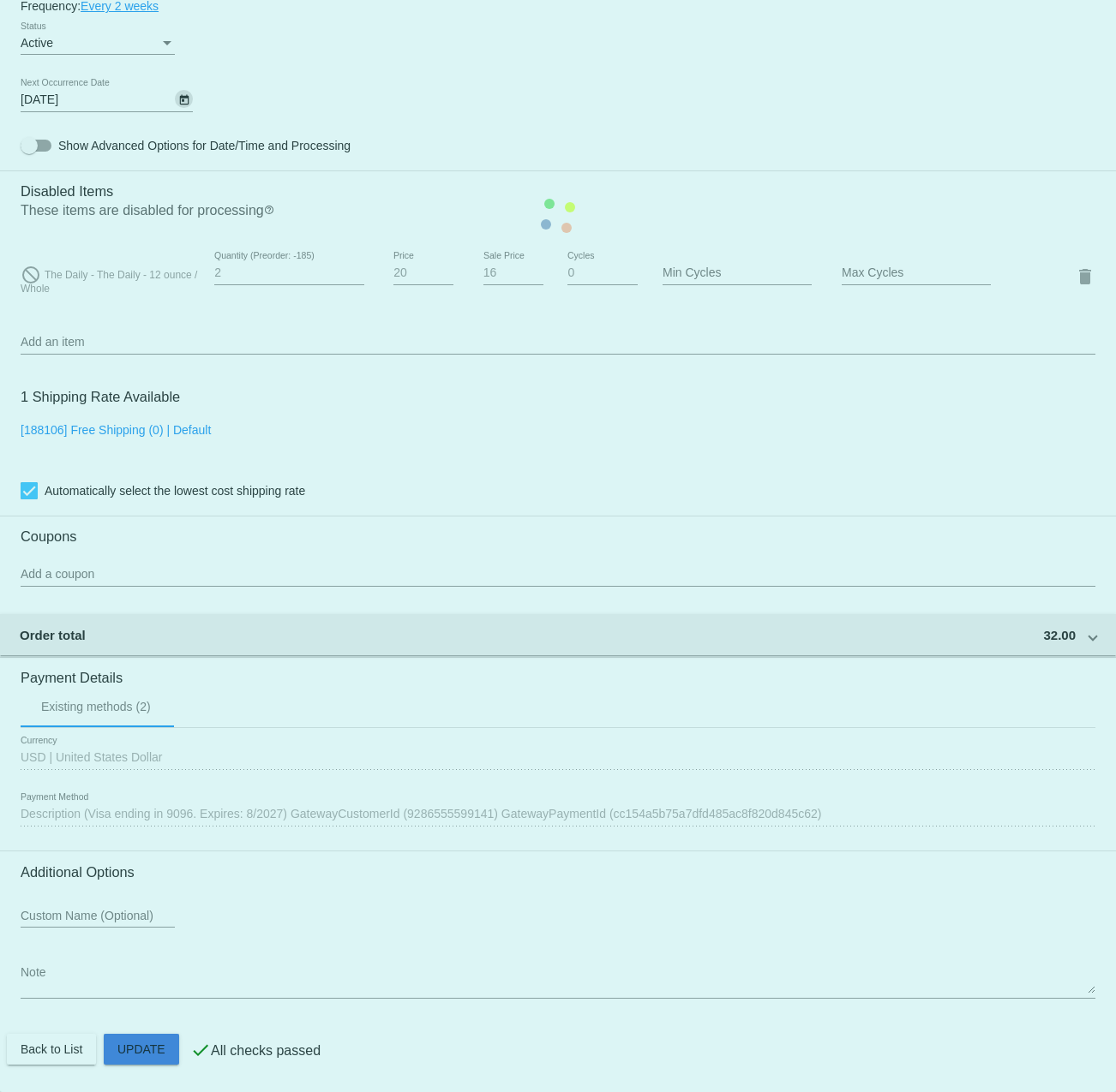
click at [147, 1050] on mat-card "Customer 7082499: [PERSON_NAME] [PERSON_NAME][EMAIL_ADDRESS][PERSON_NAME][DOMAI…" at bounding box center [558, 216] width 1116 height 1753
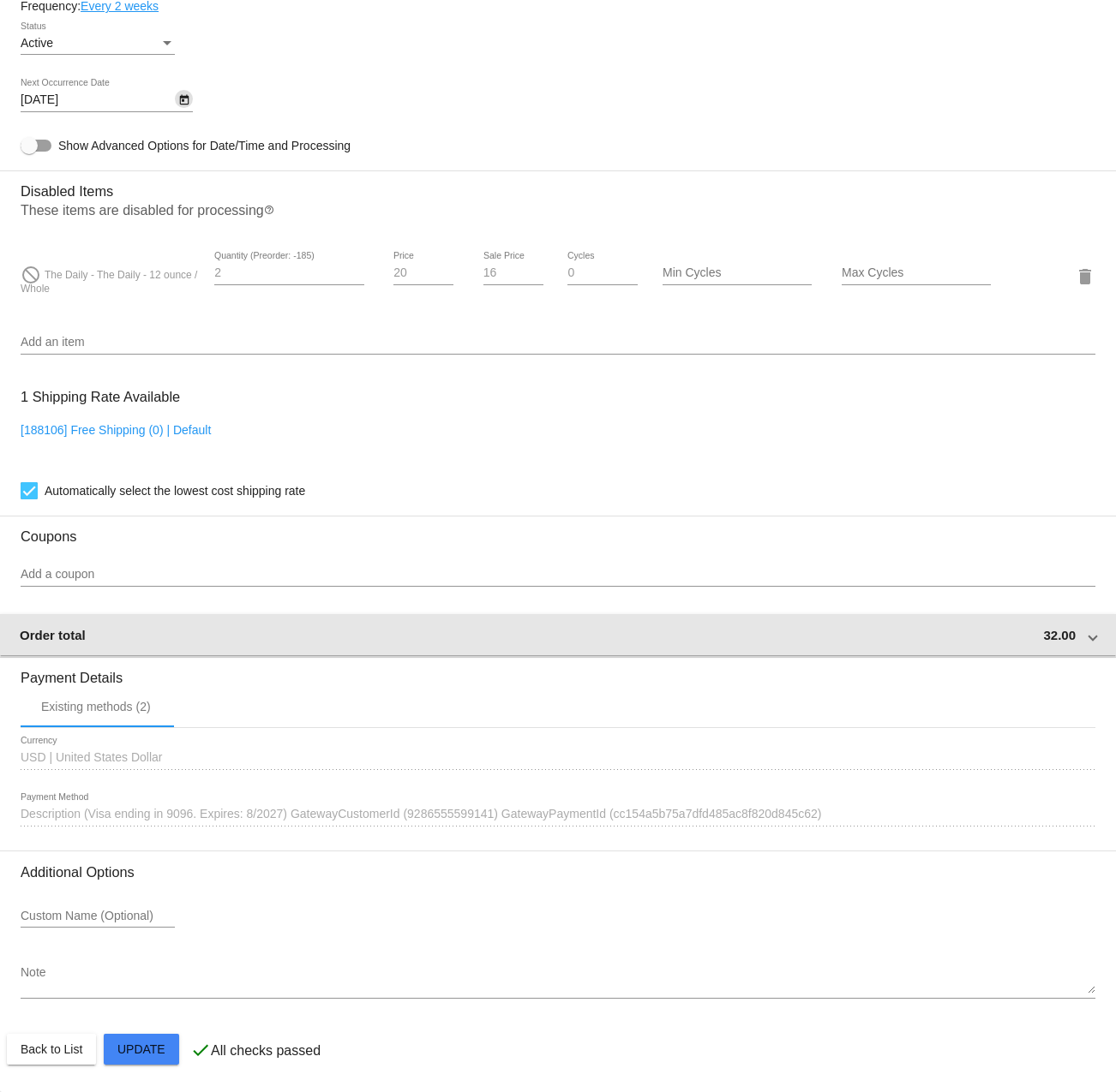
scroll to position [0, 0]
